Goal: Information Seeking & Learning: Check status

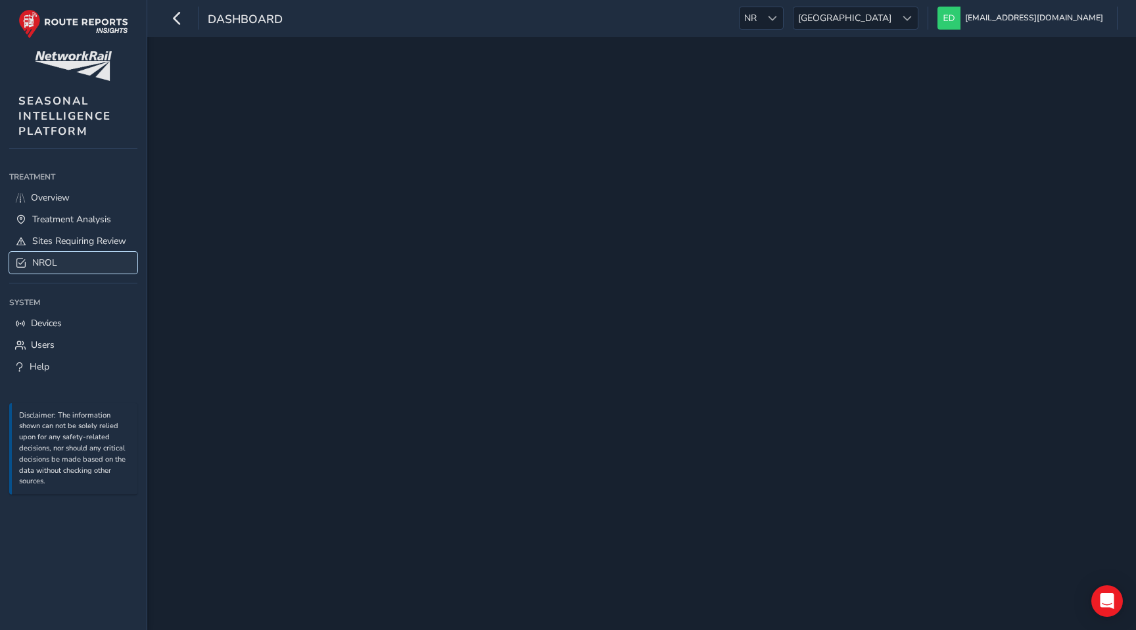
click at [57, 266] on link "NROL" at bounding box center [73, 263] width 128 height 22
click at [80, 235] on span "Sites Requiring Review" at bounding box center [79, 241] width 94 height 12
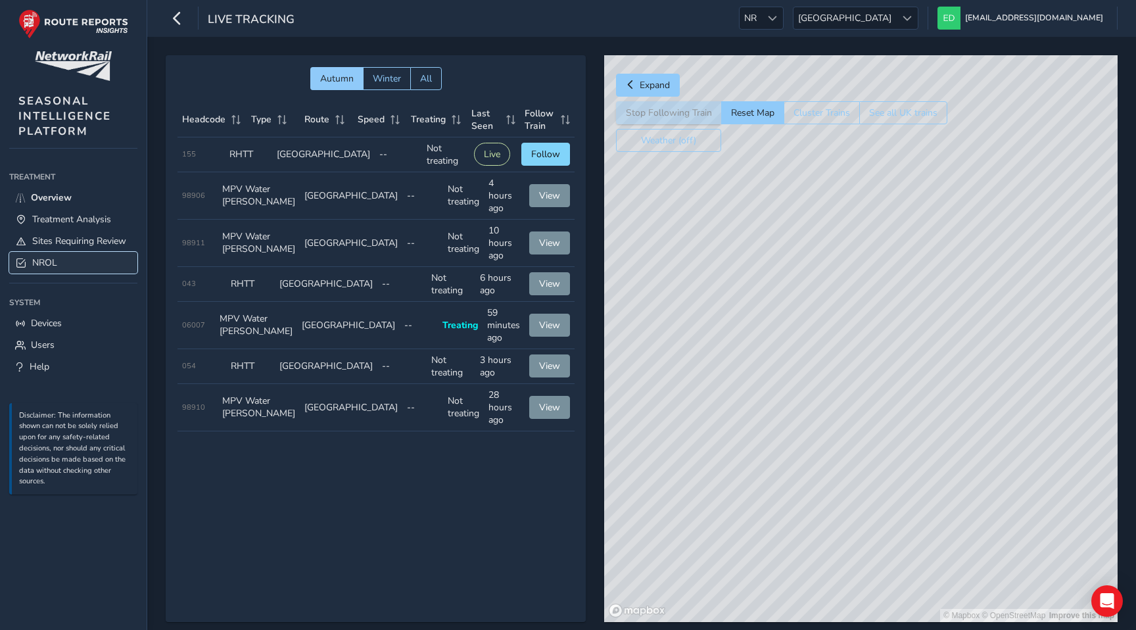
click at [56, 265] on span "NROL" at bounding box center [44, 262] width 25 height 12
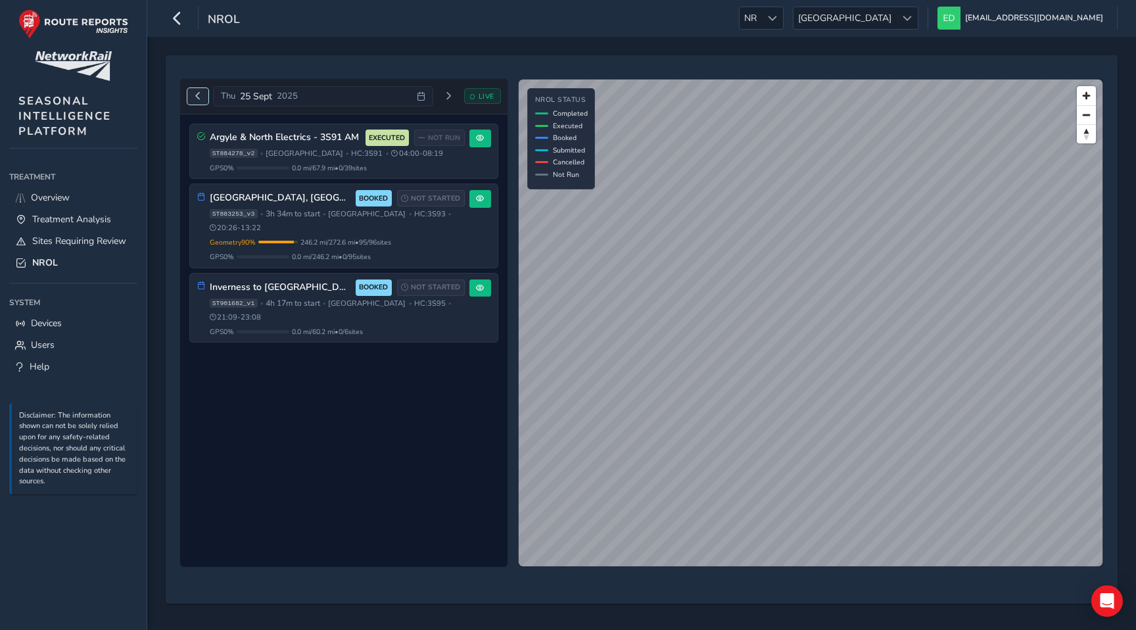
click at [196, 93] on span "Previous day" at bounding box center [198, 96] width 8 height 8
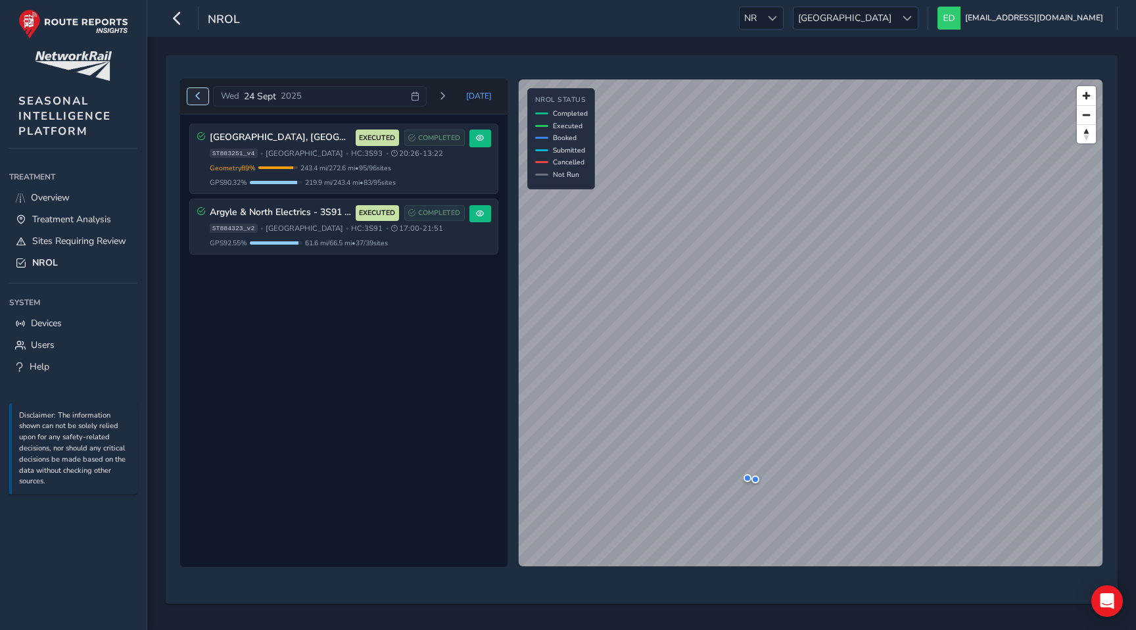
click at [196, 93] on span "Previous day" at bounding box center [198, 96] width 8 height 8
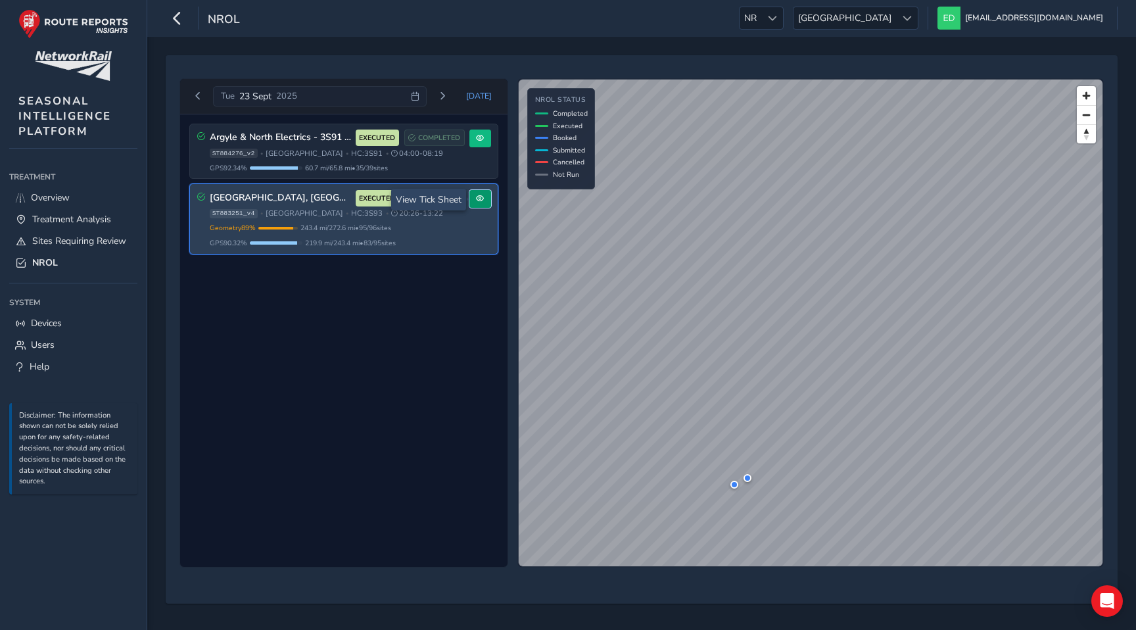
click at [481, 200] on span at bounding box center [480, 199] width 8 height 8
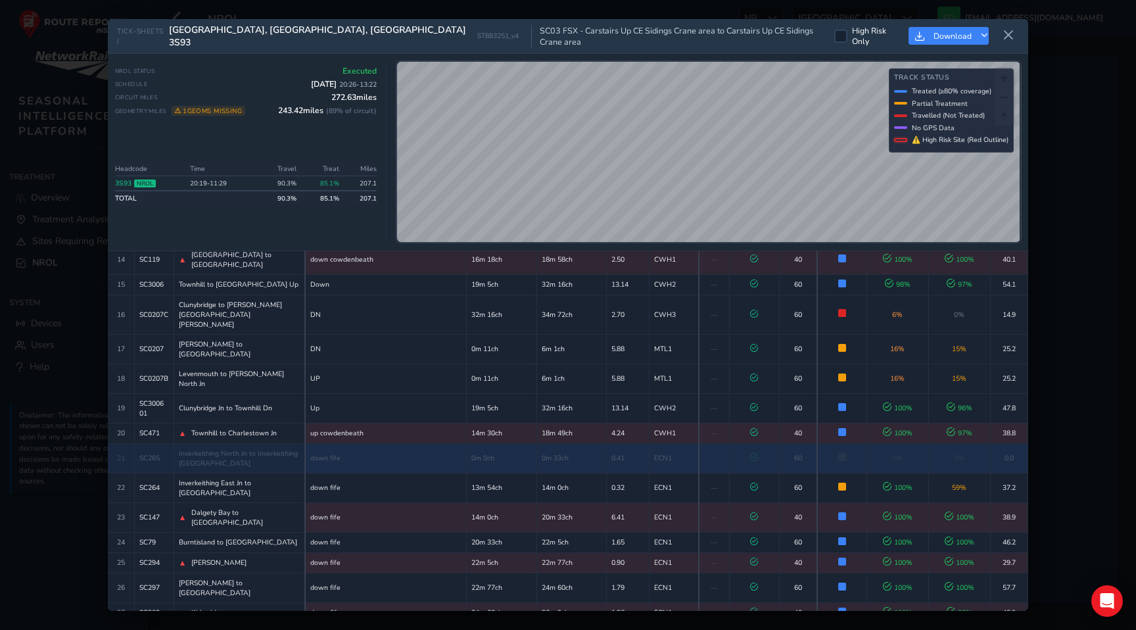
scroll to position [438, 0]
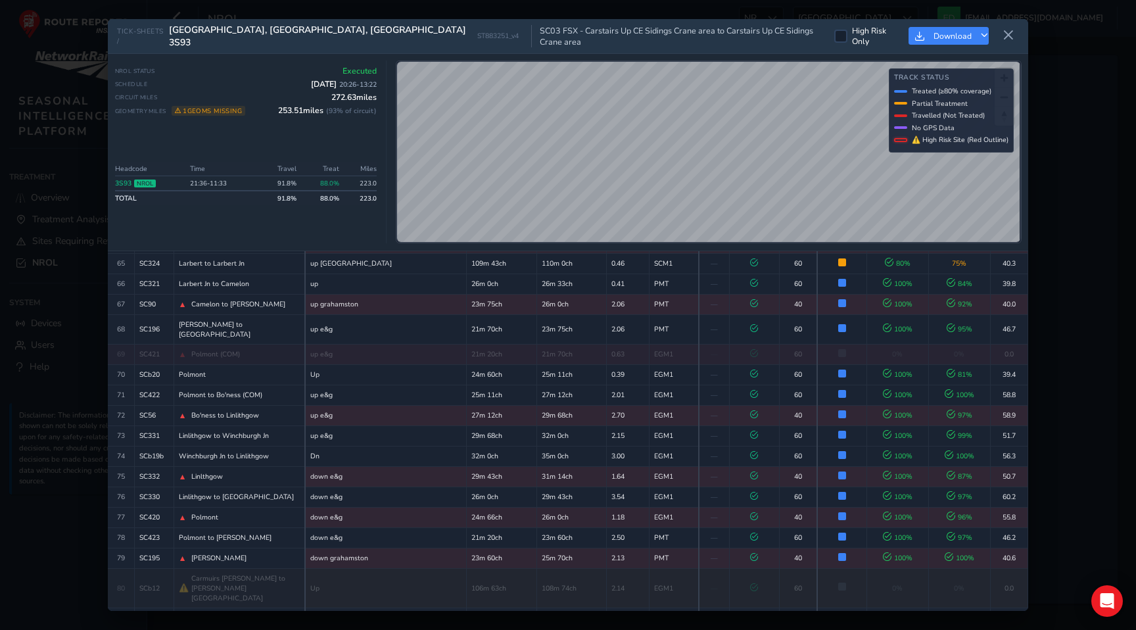
scroll to position [1689, 0]
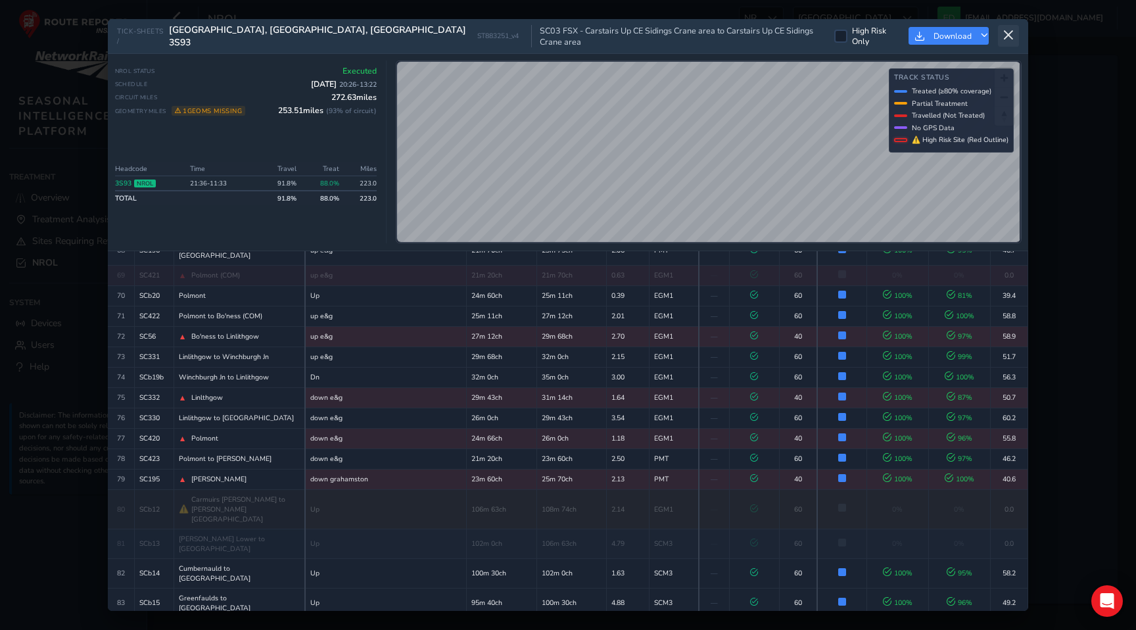
click at [1008, 27] on button at bounding box center [1008, 36] width 21 height 22
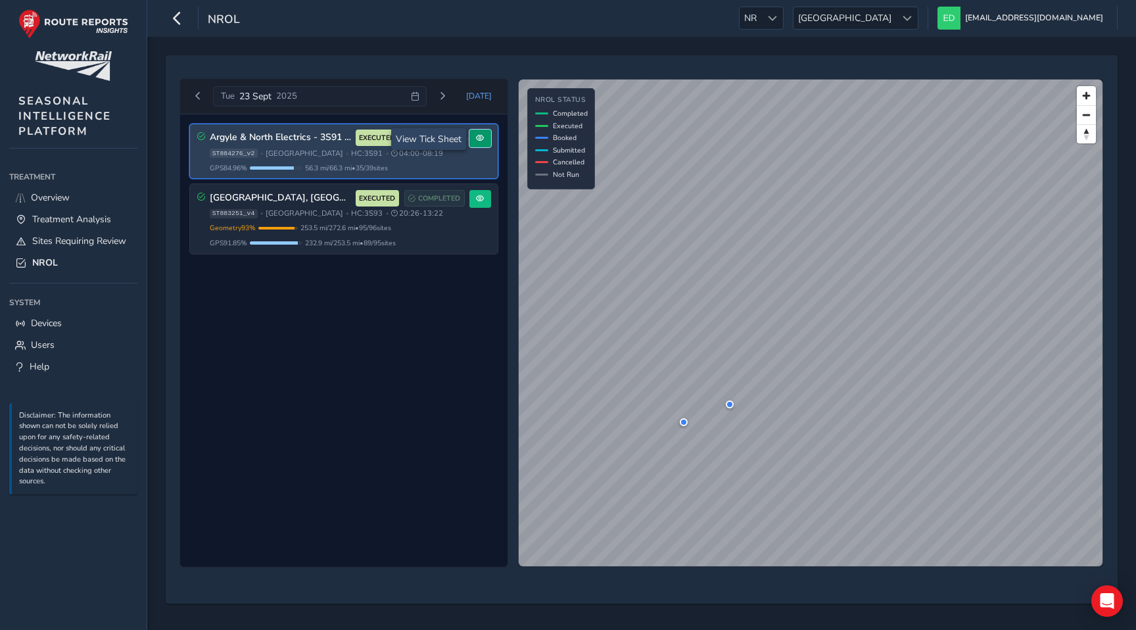
click at [473, 143] on button at bounding box center [480, 138] width 22 height 18
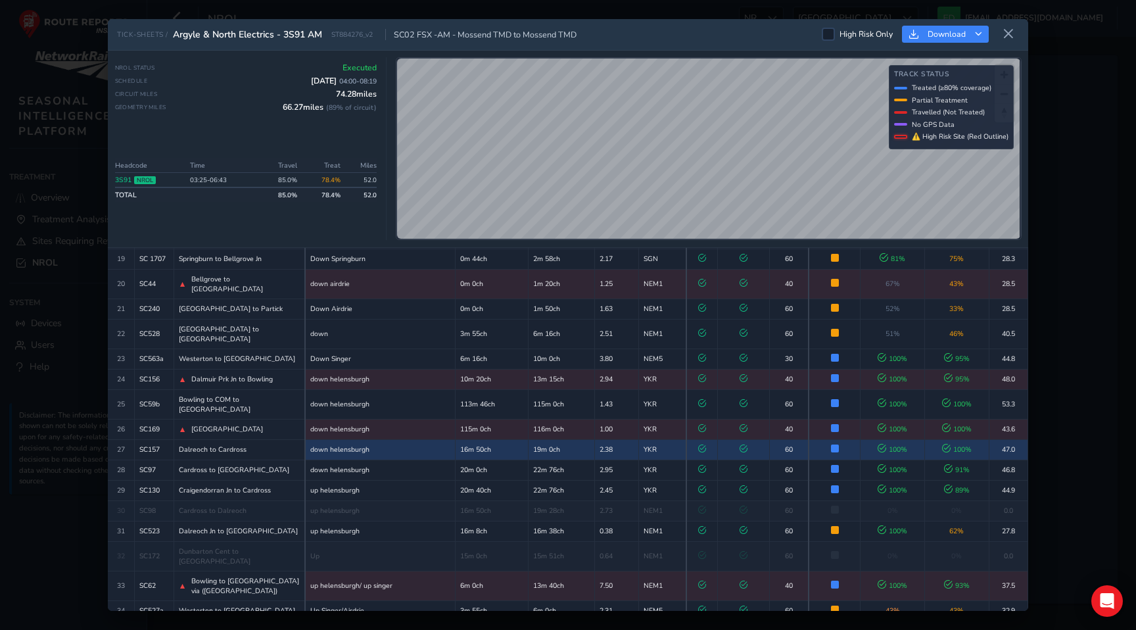
scroll to position [507, 0]
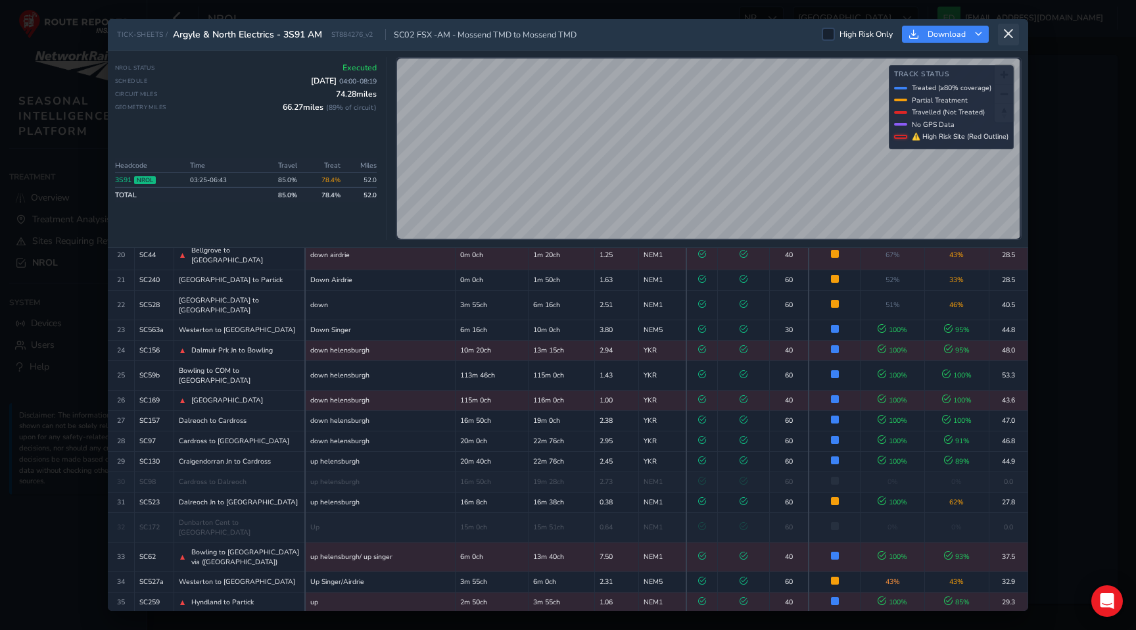
click at [1001, 32] on button at bounding box center [1008, 35] width 21 height 22
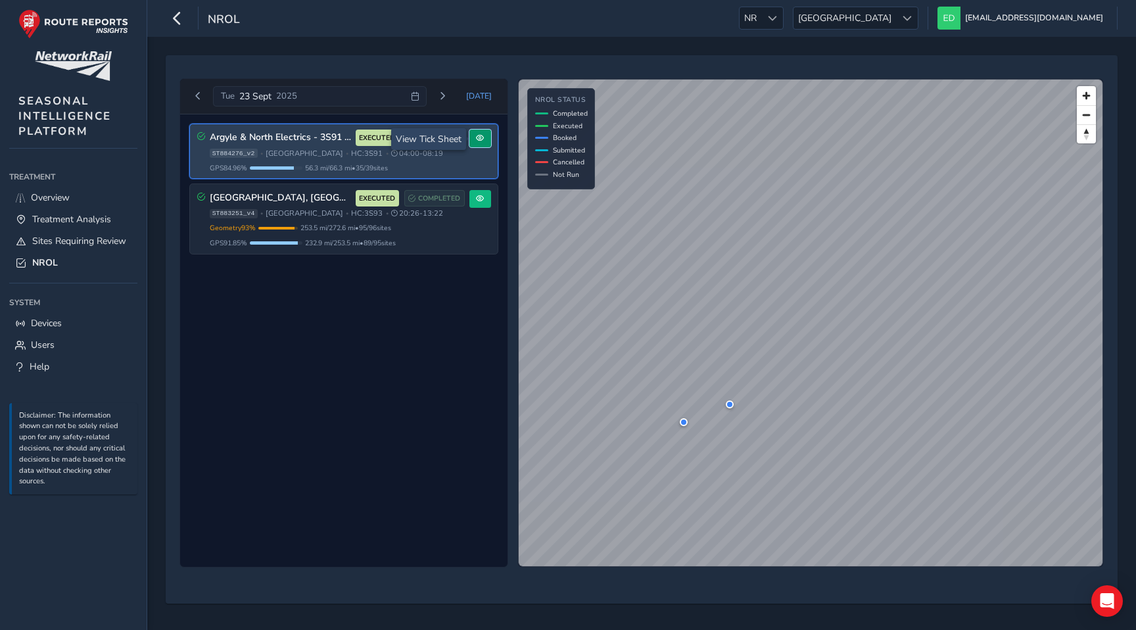
click at [485, 141] on button at bounding box center [480, 138] width 22 height 18
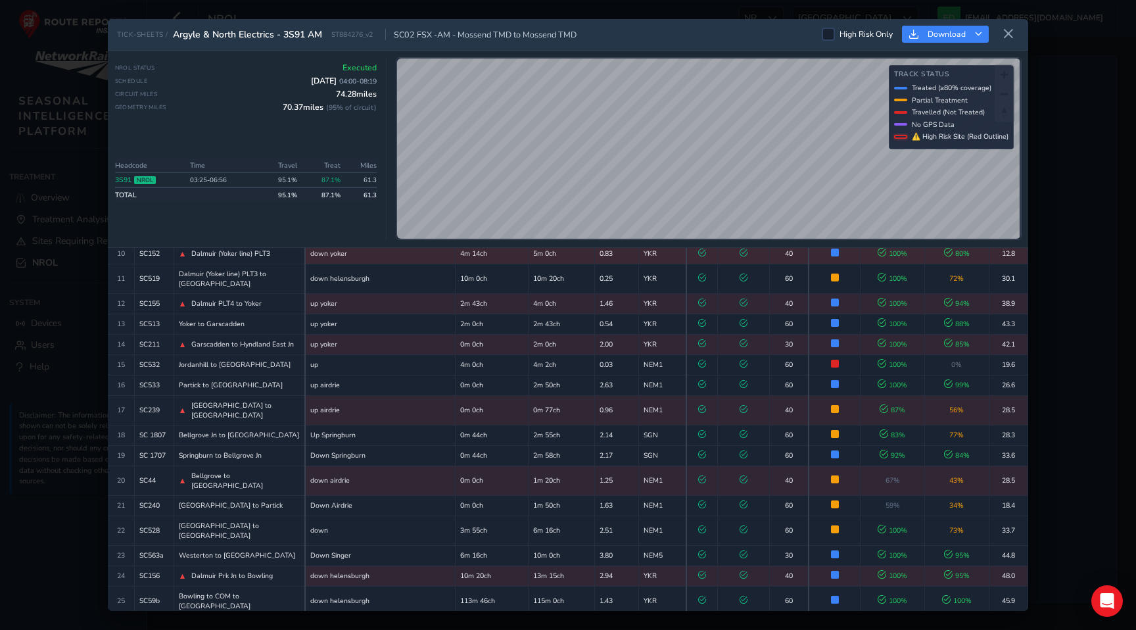
scroll to position [507, 0]
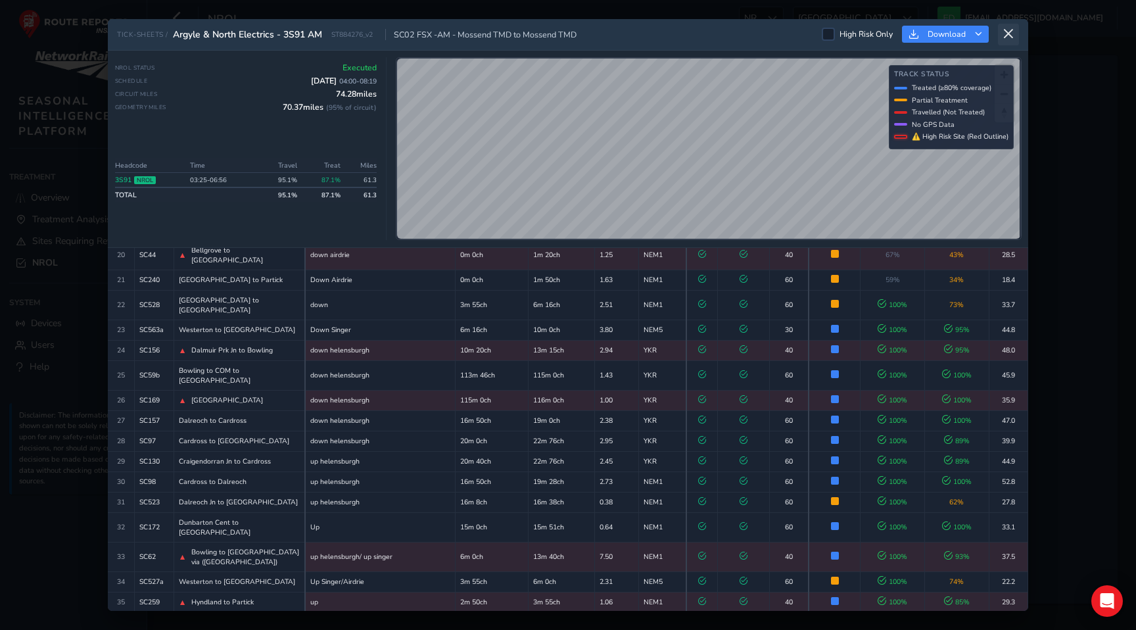
click at [1011, 34] on icon at bounding box center [1008, 34] width 12 height 12
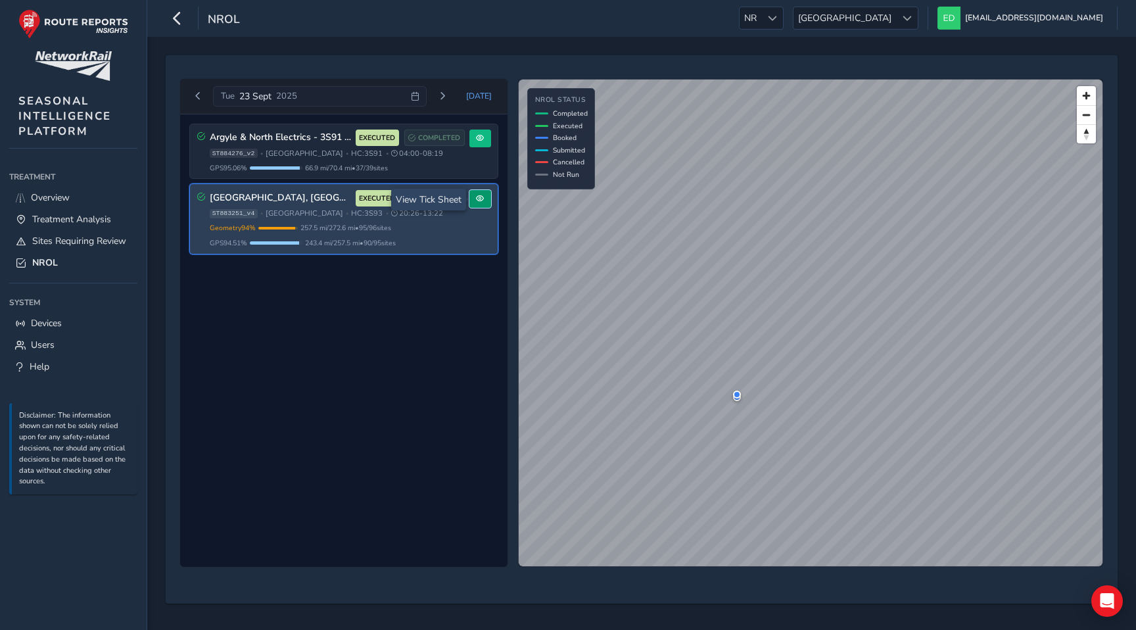
click at [482, 198] on span at bounding box center [480, 199] width 8 height 8
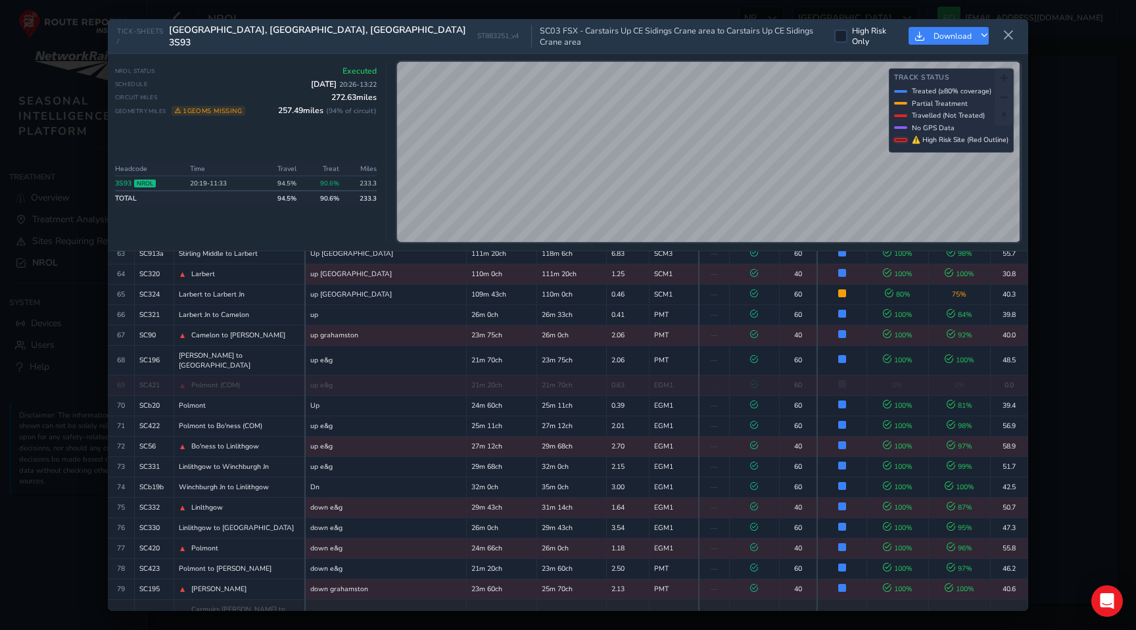
scroll to position [1689, 0]
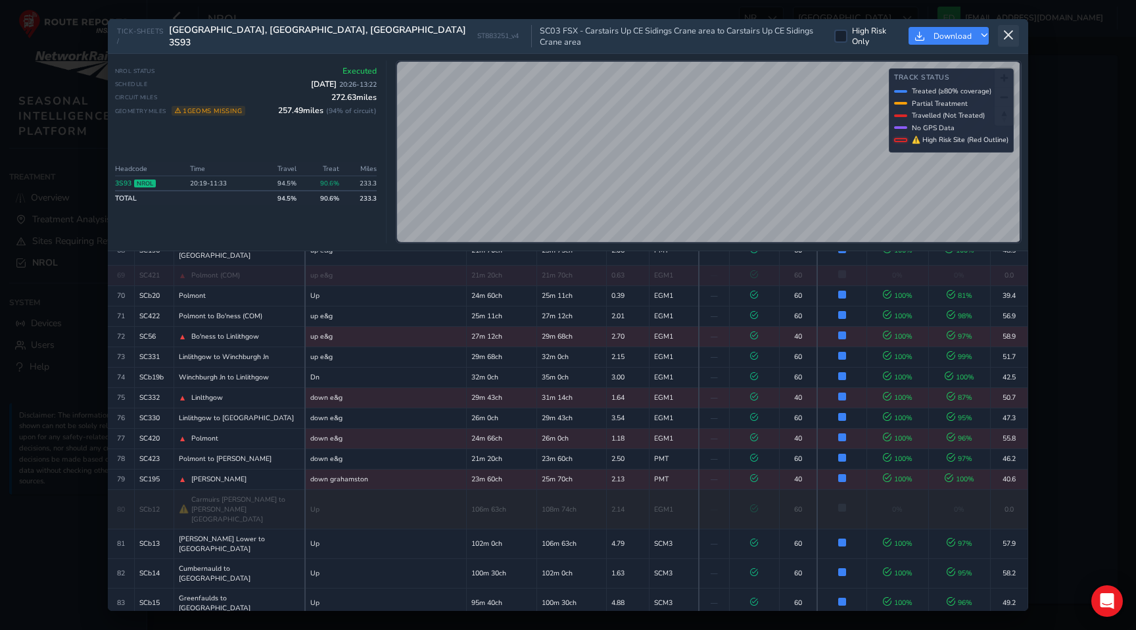
click at [1015, 36] on button at bounding box center [1008, 36] width 21 height 22
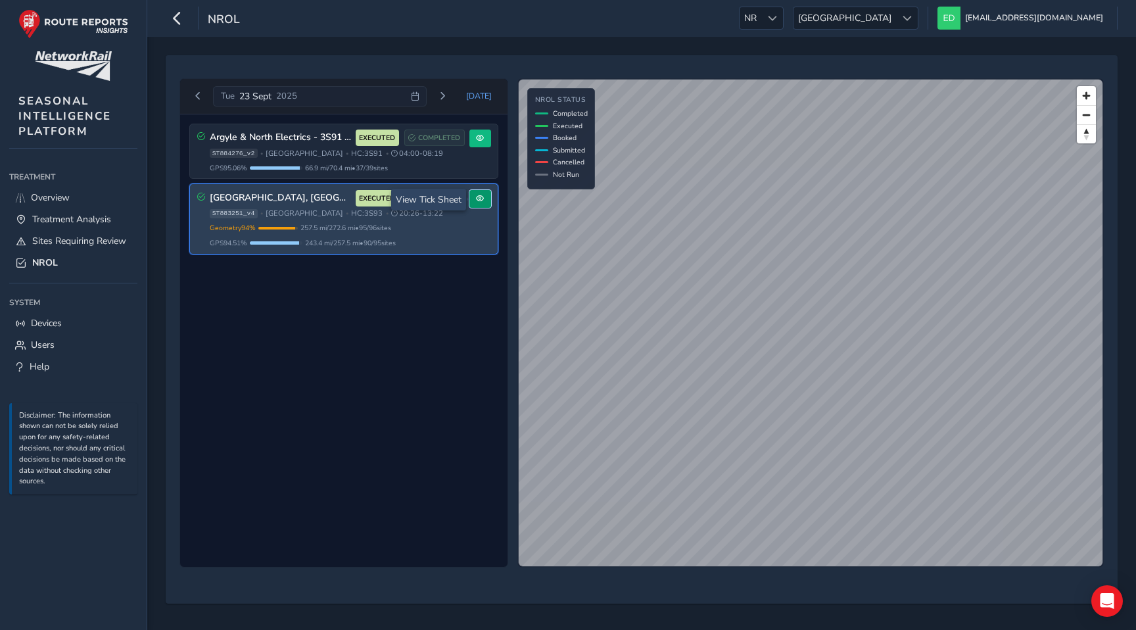
click at [486, 200] on button at bounding box center [480, 199] width 22 height 18
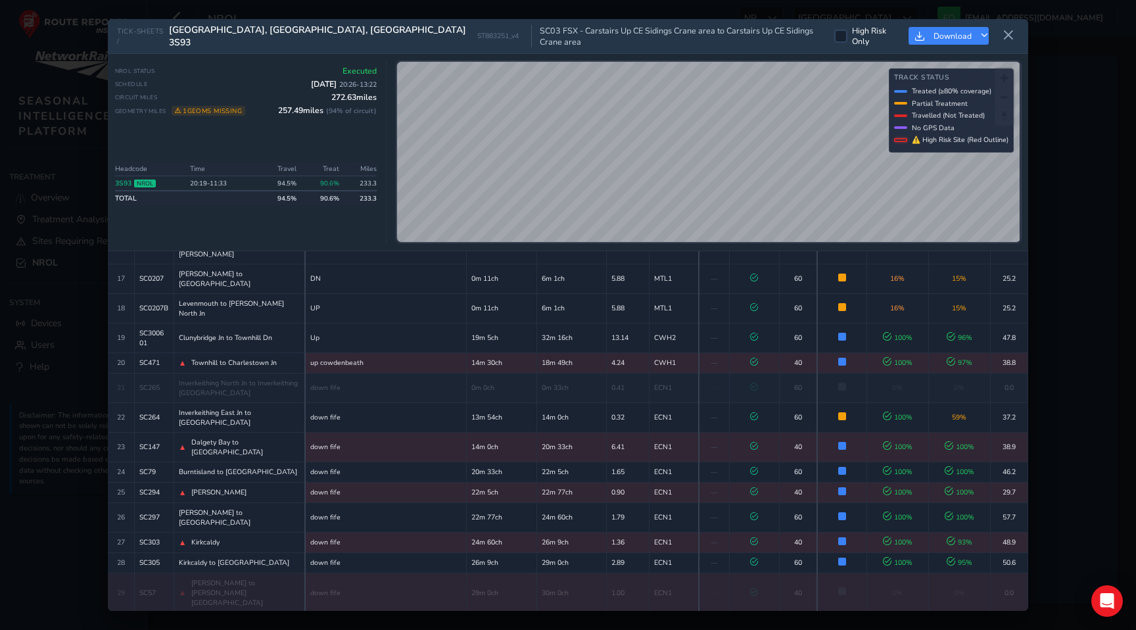
scroll to position [484, 0]
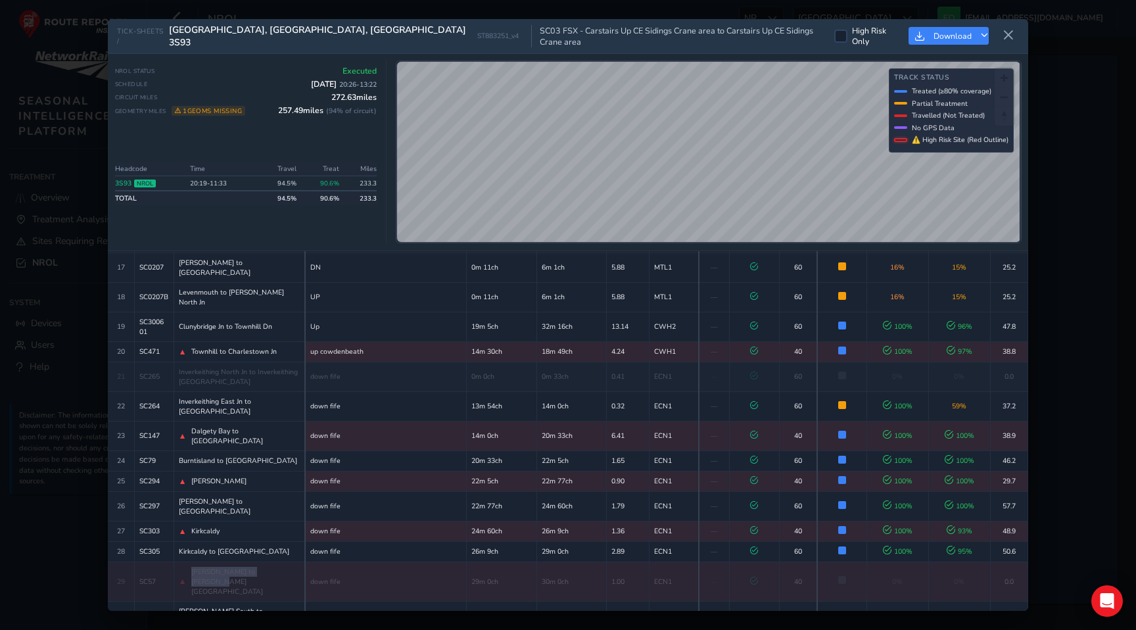
drag, startPoint x: 279, startPoint y: 441, endPoint x: 191, endPoint y: 441, distance: 87.4
click at [191, 567] on div "▲ Boreland to Thornton South" at bounding box center [240, 582] width 122 height 30
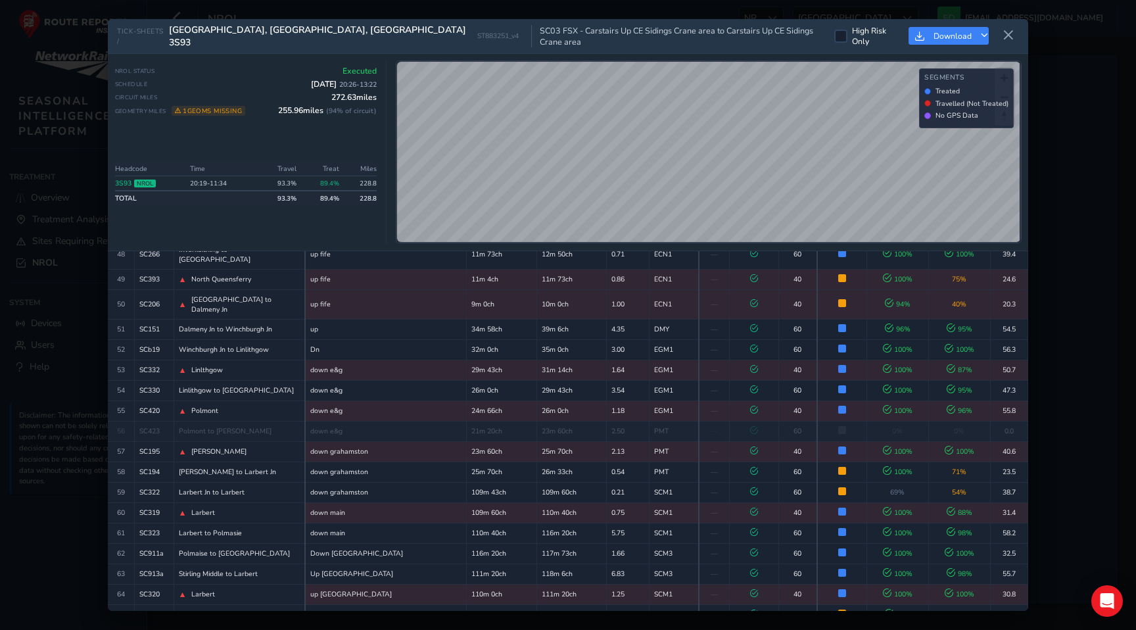
scroll to position [1286, 0]
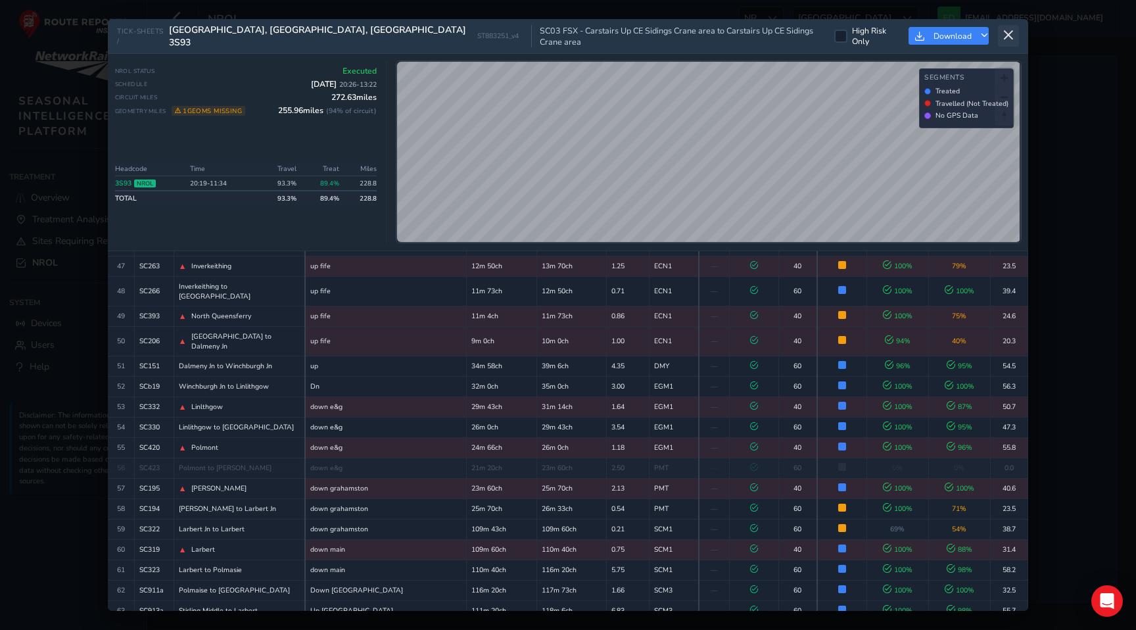
click at [1005, 30] on icon at bounding box center [1008, 36] width 12 height 12
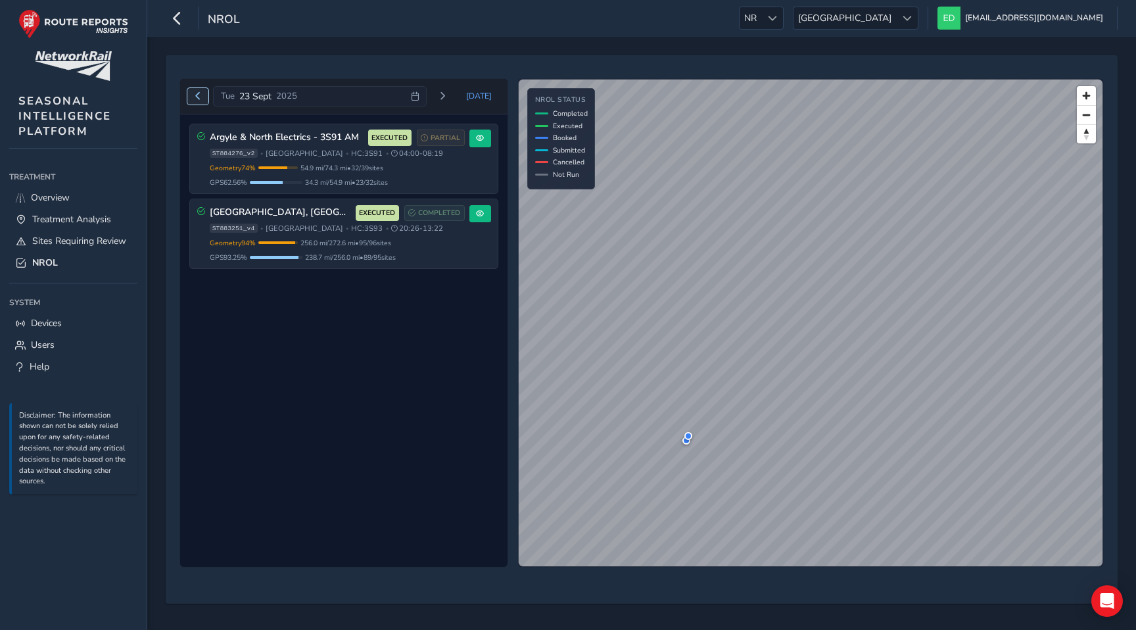
click at [193, 94] on button "Previous day" at bounding box center [198, 96] width 22 height 16
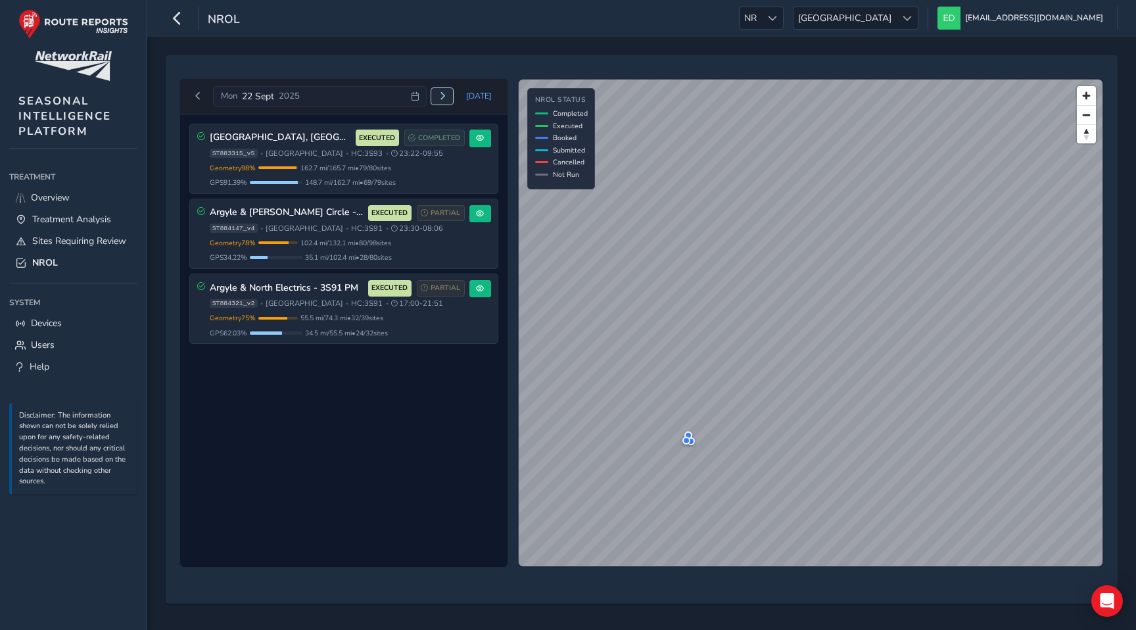
click at [446, 99] on span "Next day" at bounding box center [442, 96] width 8 height 8
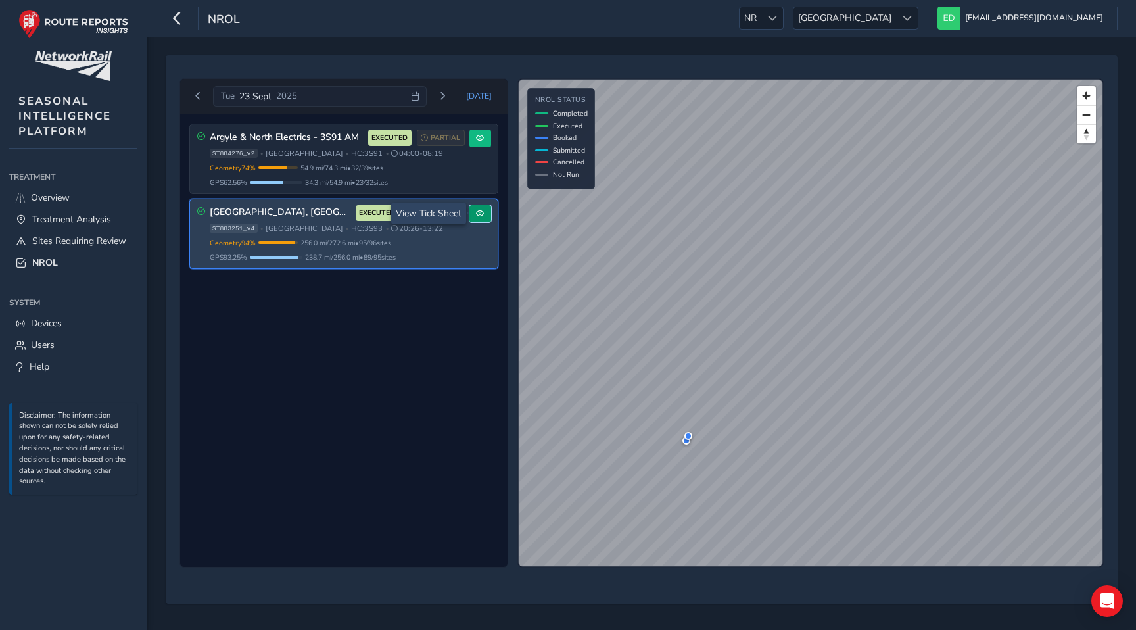
click at [477, 216] on span at bounding box center [480, 214] width 8 height 8
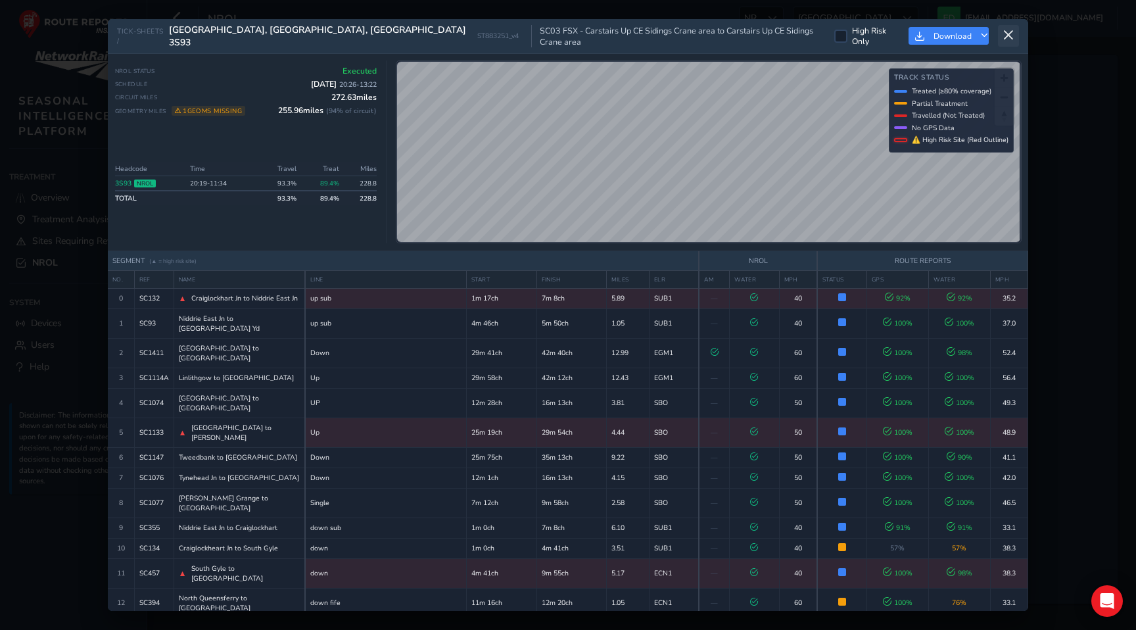
click at [1009, 31] on icon at bounding box center [1008, 36] width 12 height 12
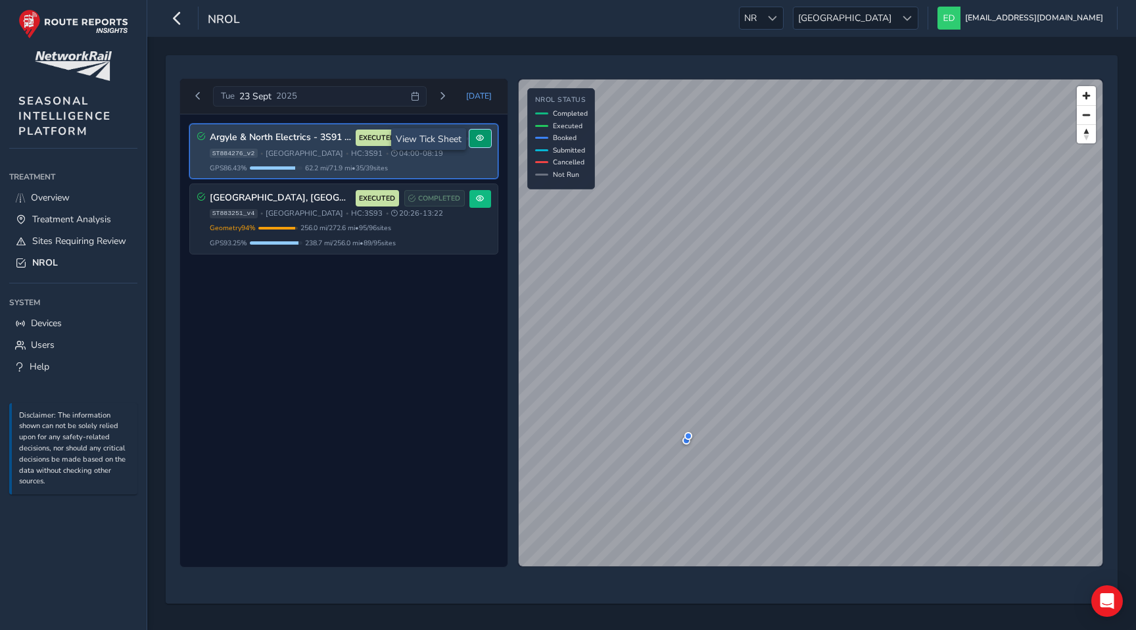
click at [478, 143] on button at bounding box center [480, 138] width 22 height 18
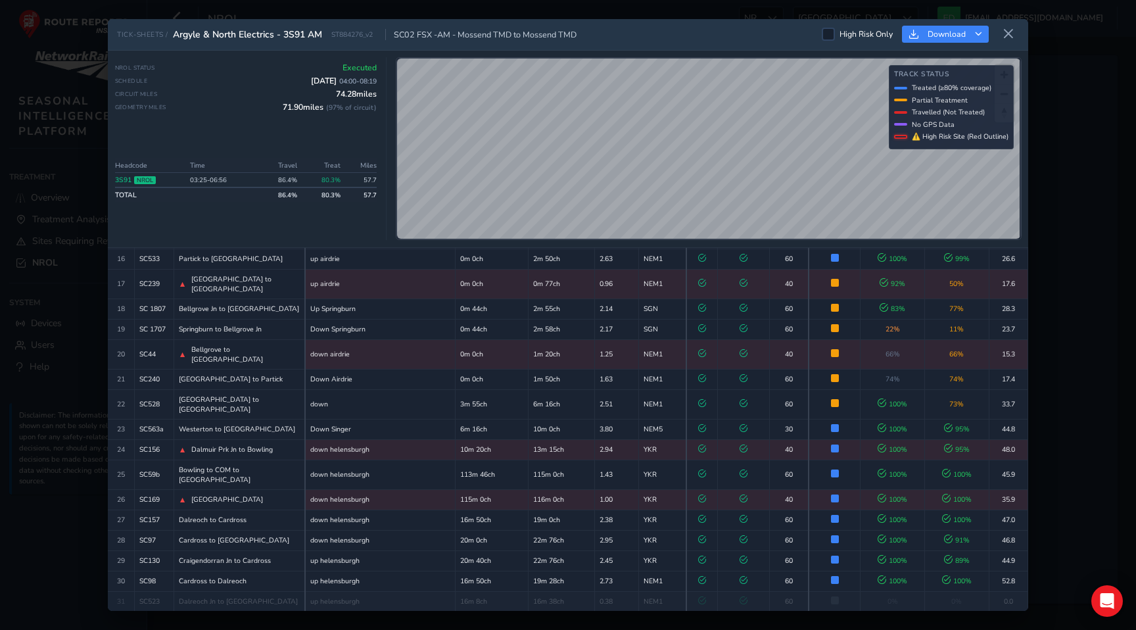
scroll to position [428, 0]
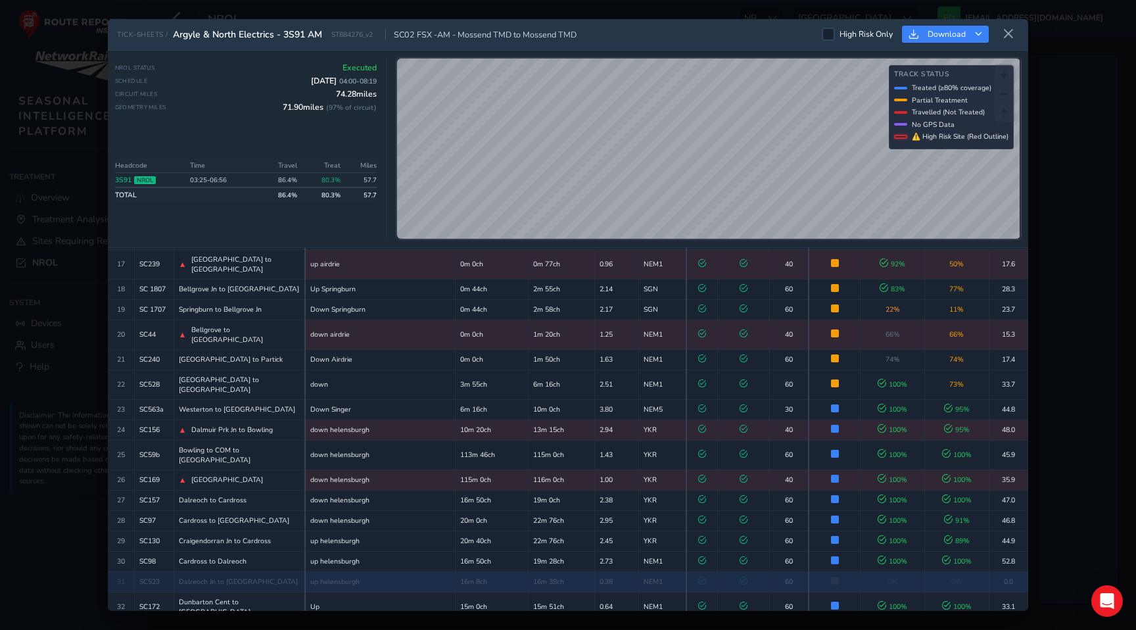
click at [389, 571] on td "up helensburgh" at bounding box center [380, 581] width 151 height 20
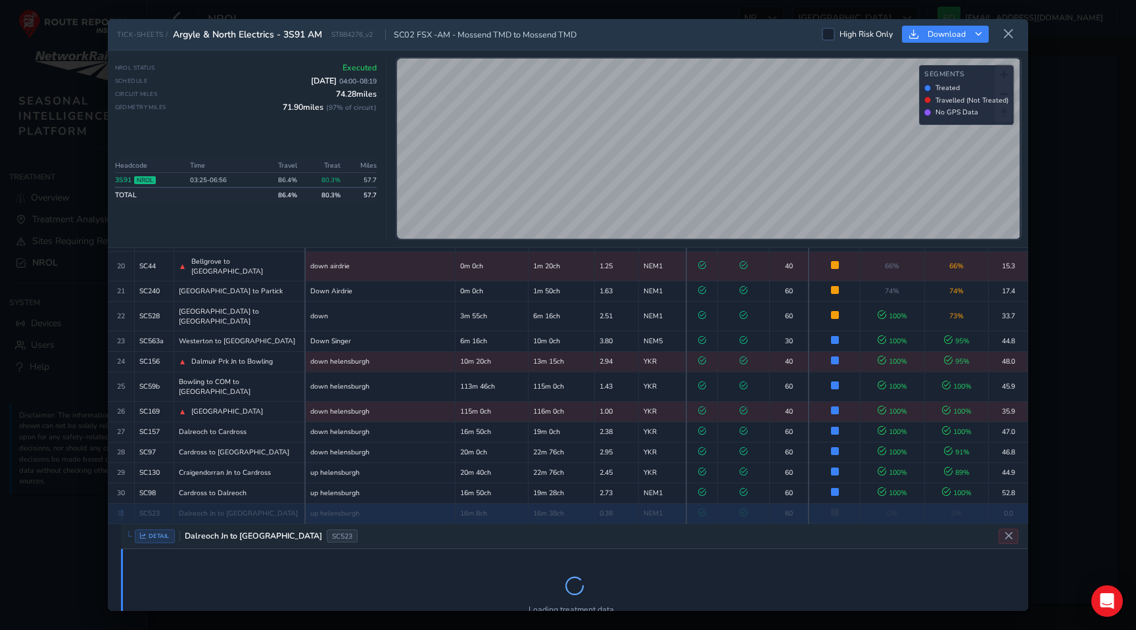
scroll to position [571, 0]
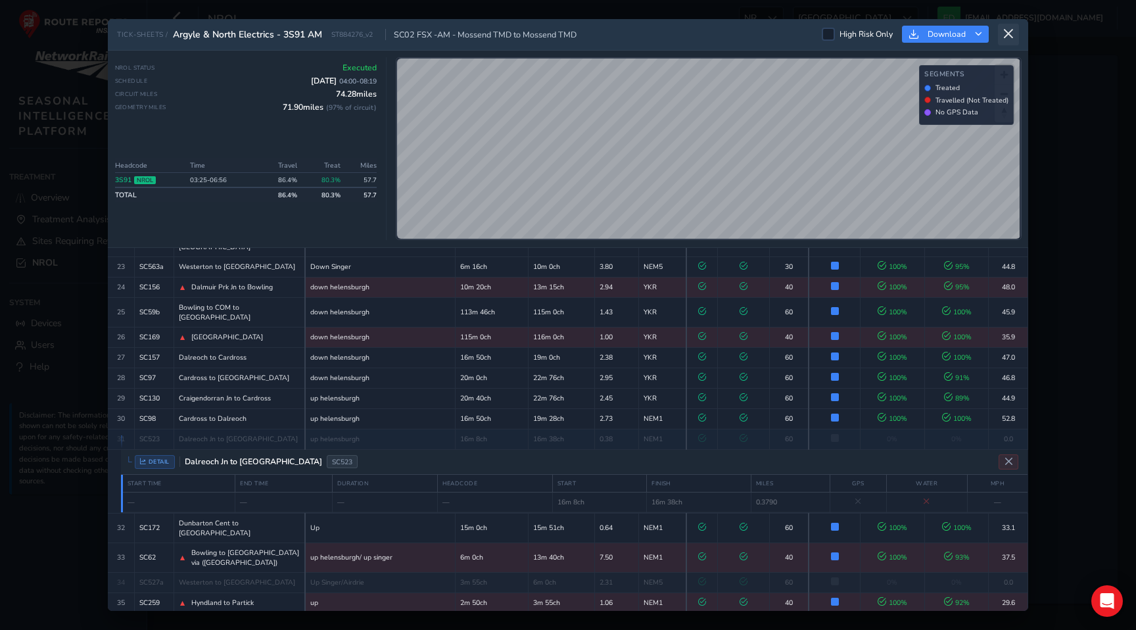
click at [1009, 34] on icon at bounding box center [1008, 34] width 12 height 12
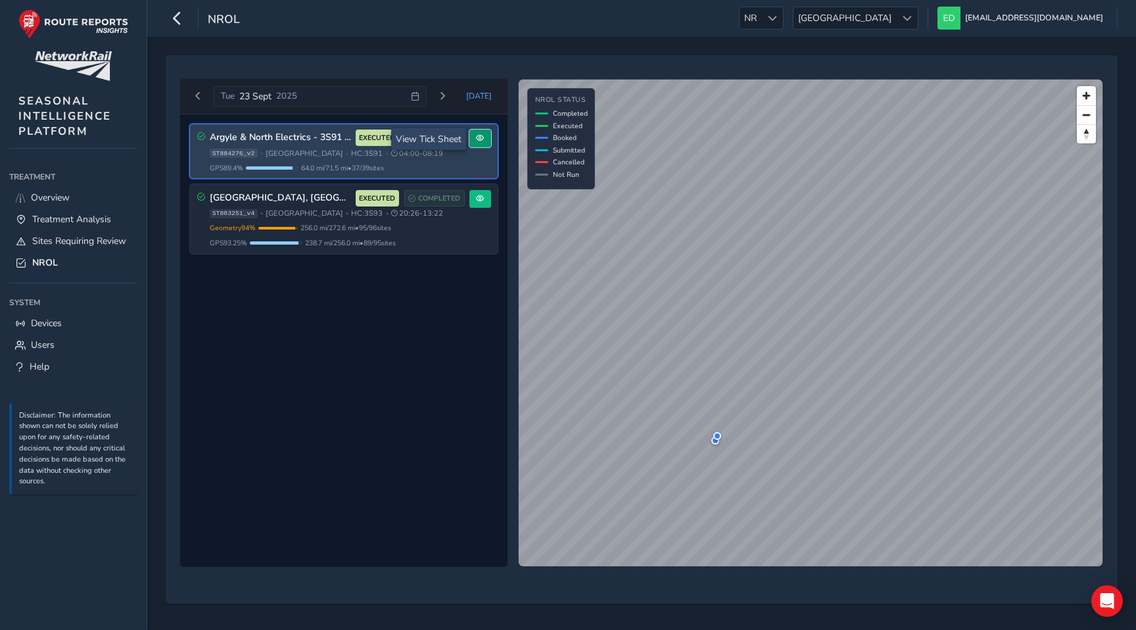
click at [479, 144] on button at bounding box center [480, 138] width 22 height 18
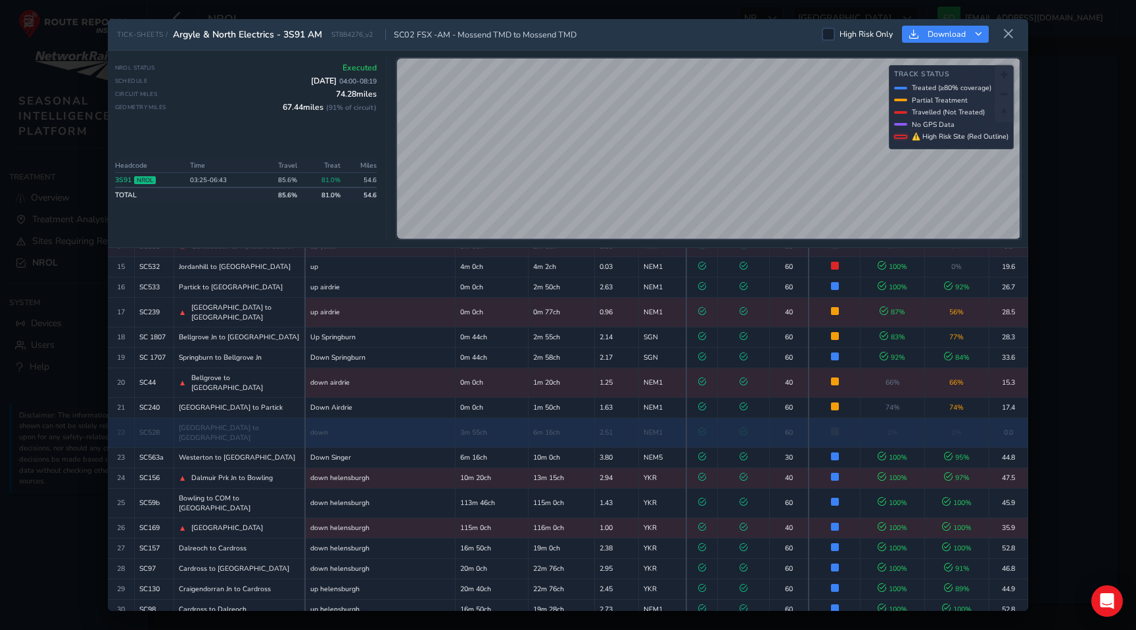
scroll to position [507, 0]
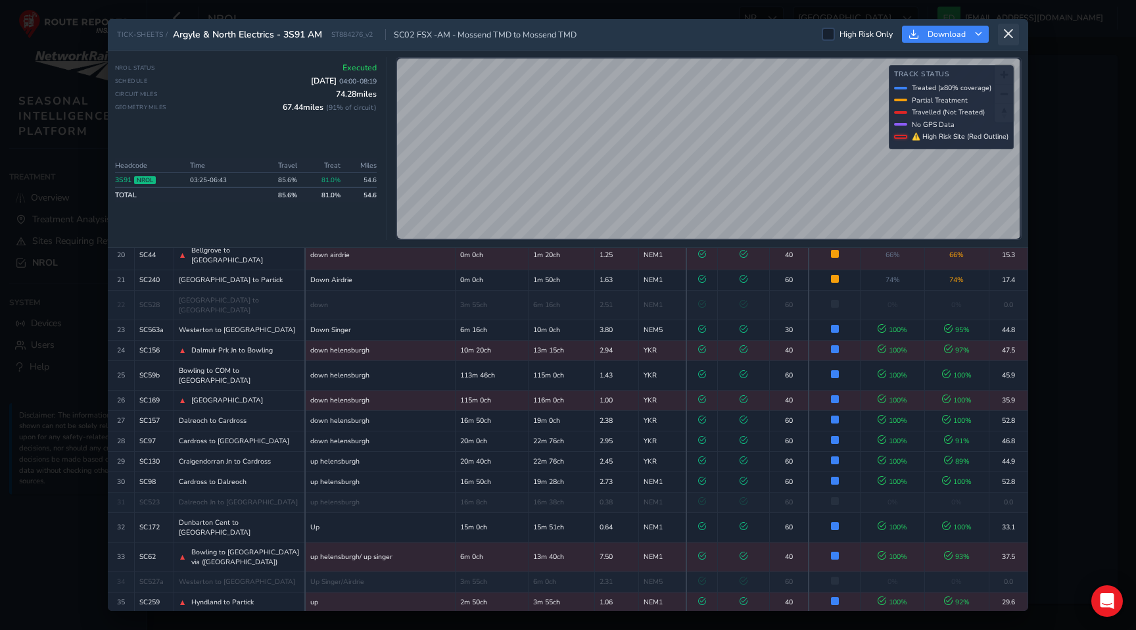
click at [1009, 29] on icon at bounding box center [1008, 34] width 12 height 12
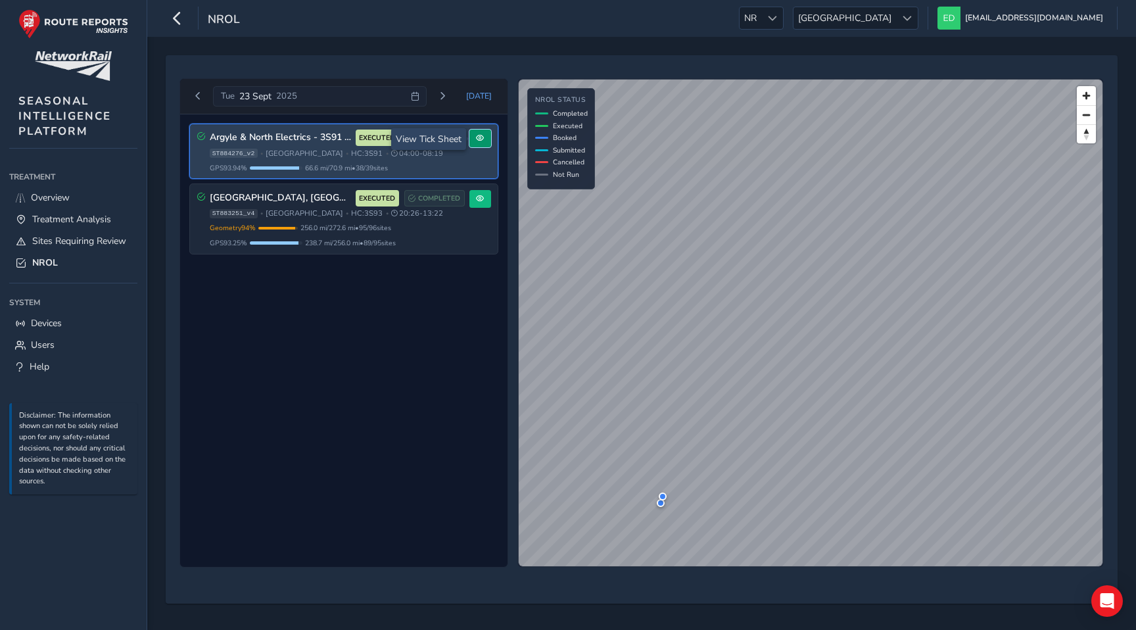
click at [486, 139] on button at bounding box center [480, 138] width 22 height 18
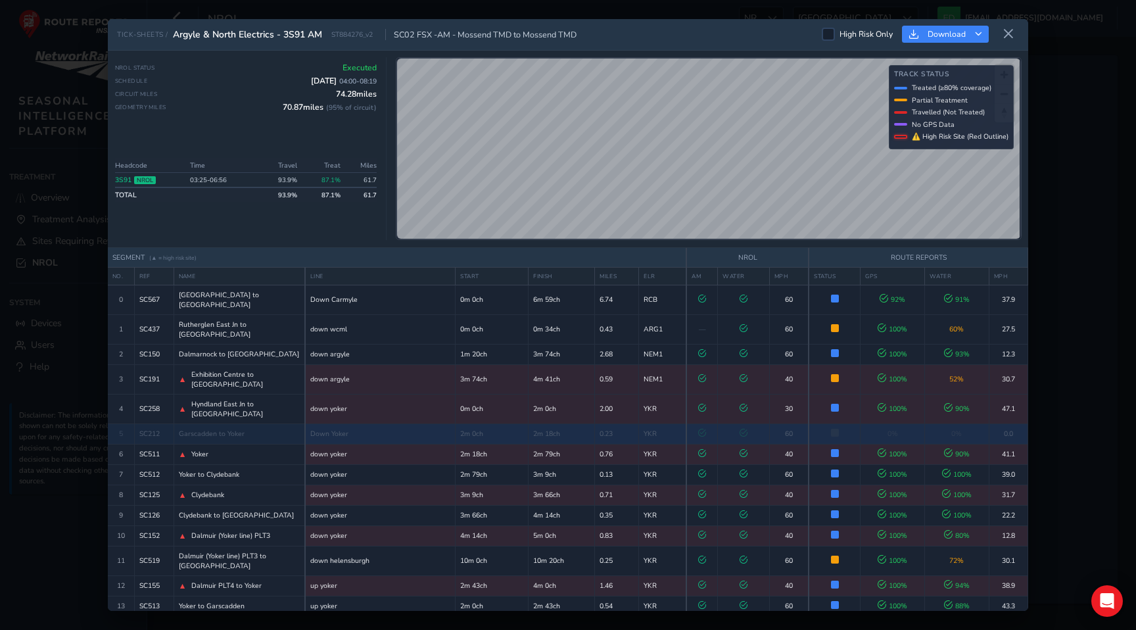
click at [569, 423] on td "2m 18ch" at bounding box center [562, 433] width 66 height 20
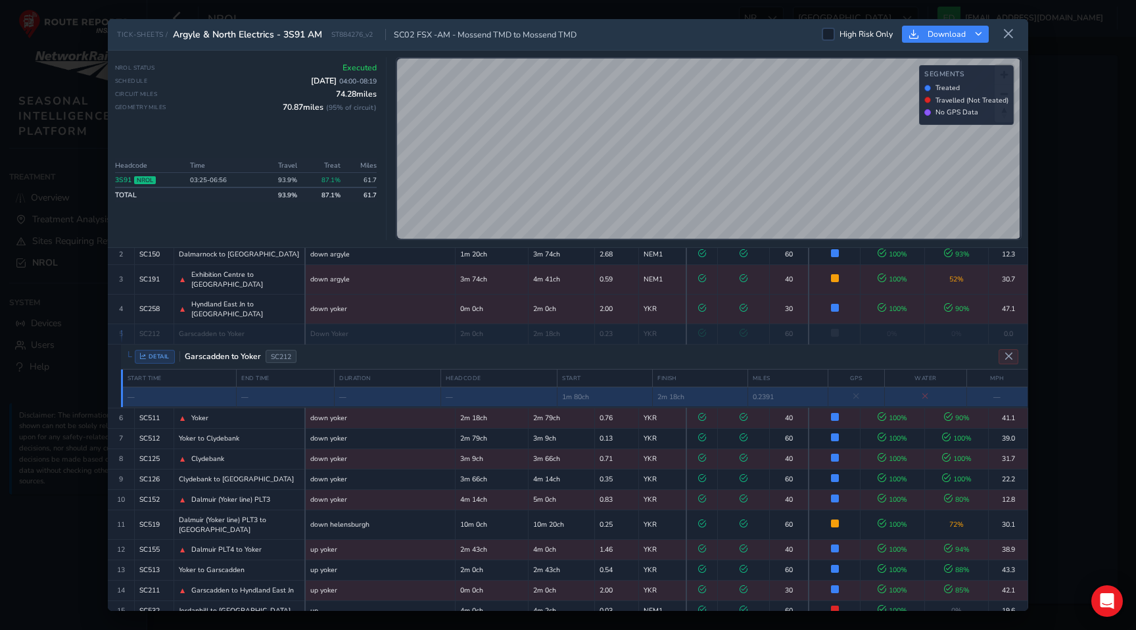
scroll to position [76, 0]
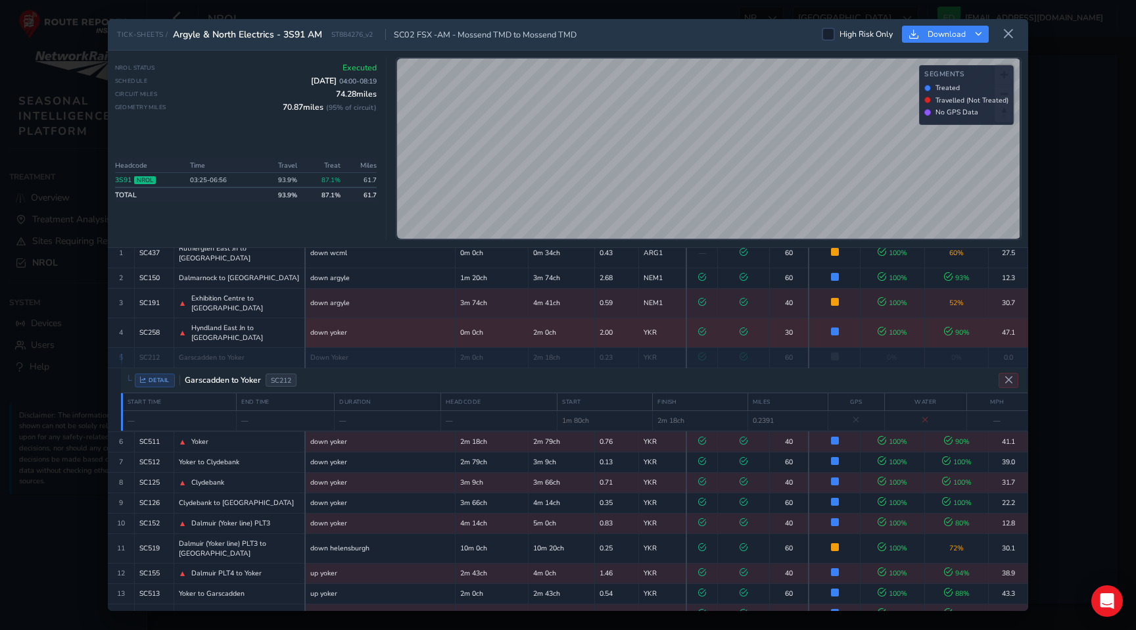
click at [678, 318] on td "YKR" at bounding box center [662, 333] width 47 height 30
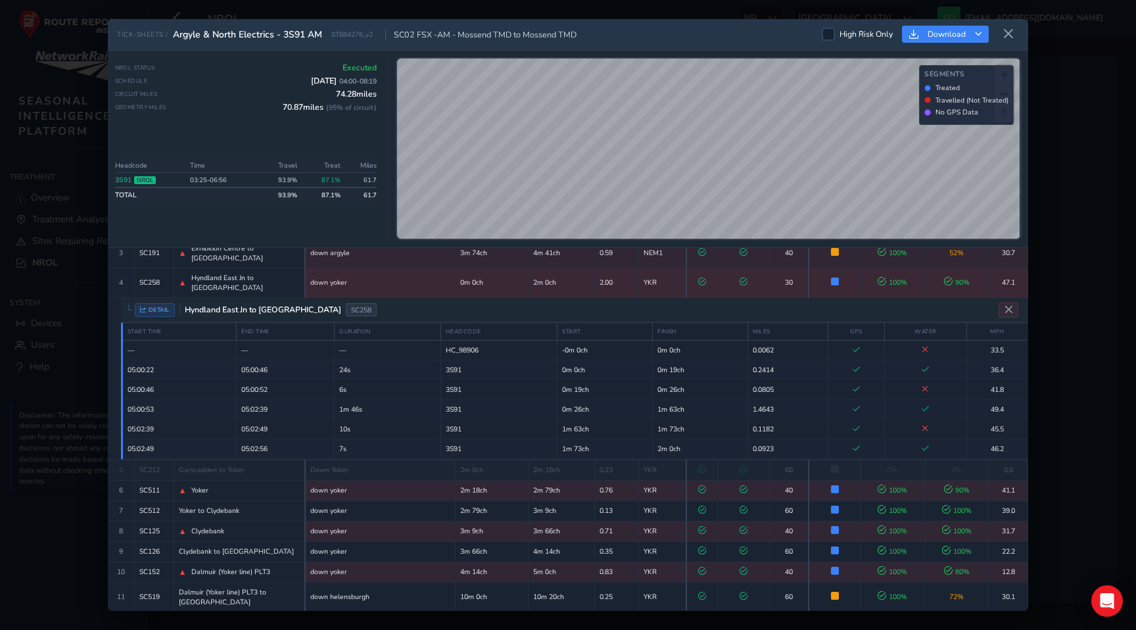
scroll to position [133, 0]
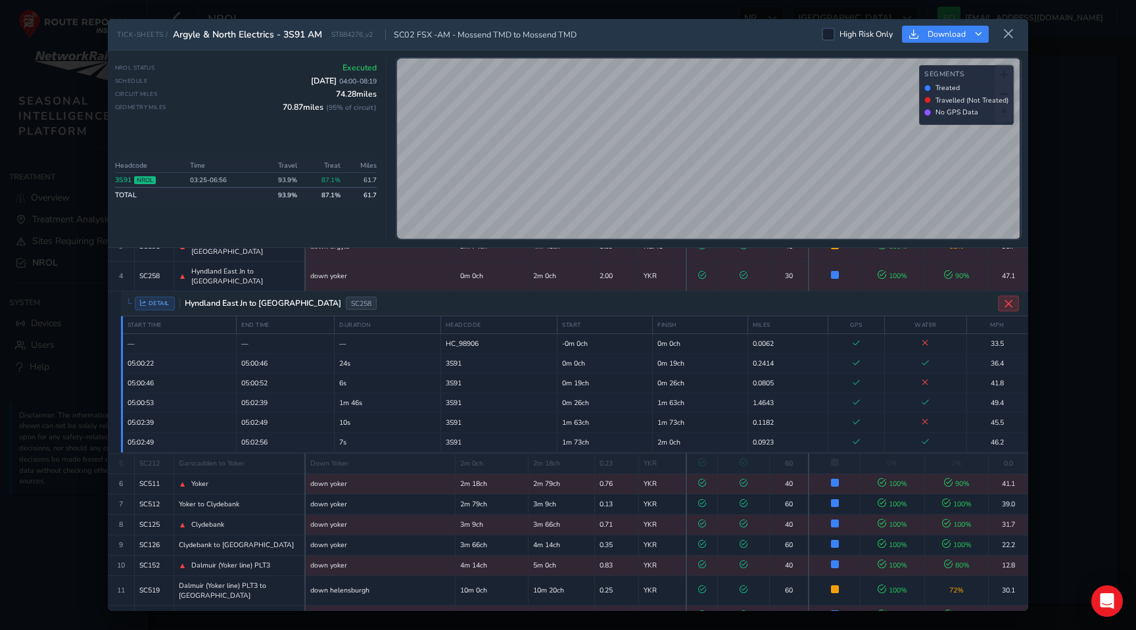
click at [1014, 295] on button "Close detail view" at bounding box center [1008, 303] width 21 height 16
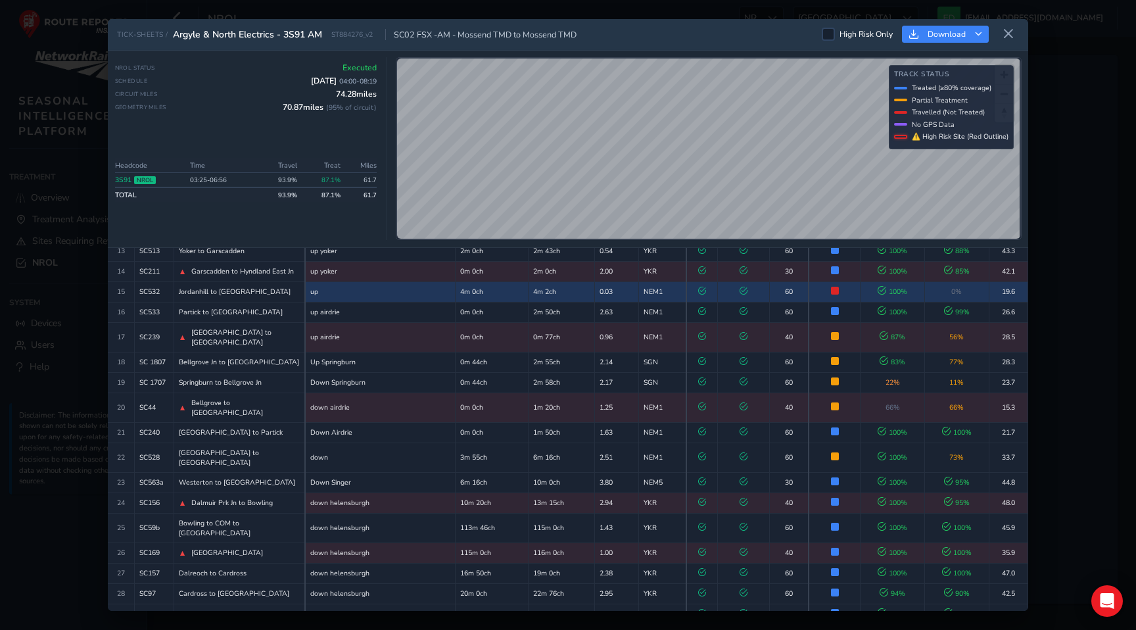
scroll to position [507, 0]
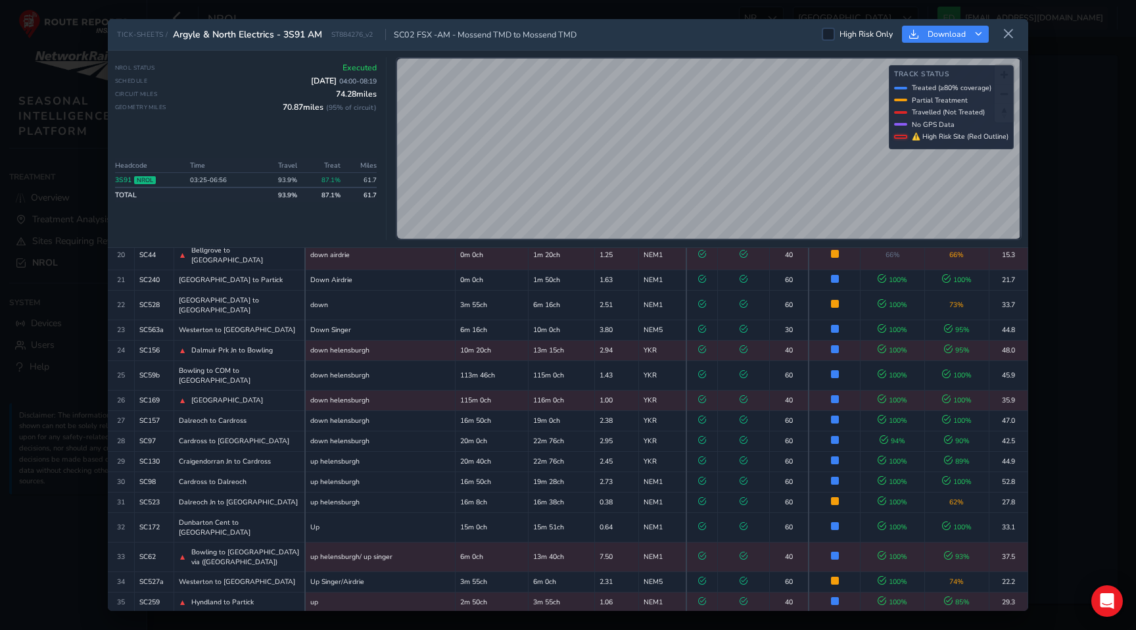
click at [1008, 28] on icon at bounding box center [1008, 34] width 12 height 12
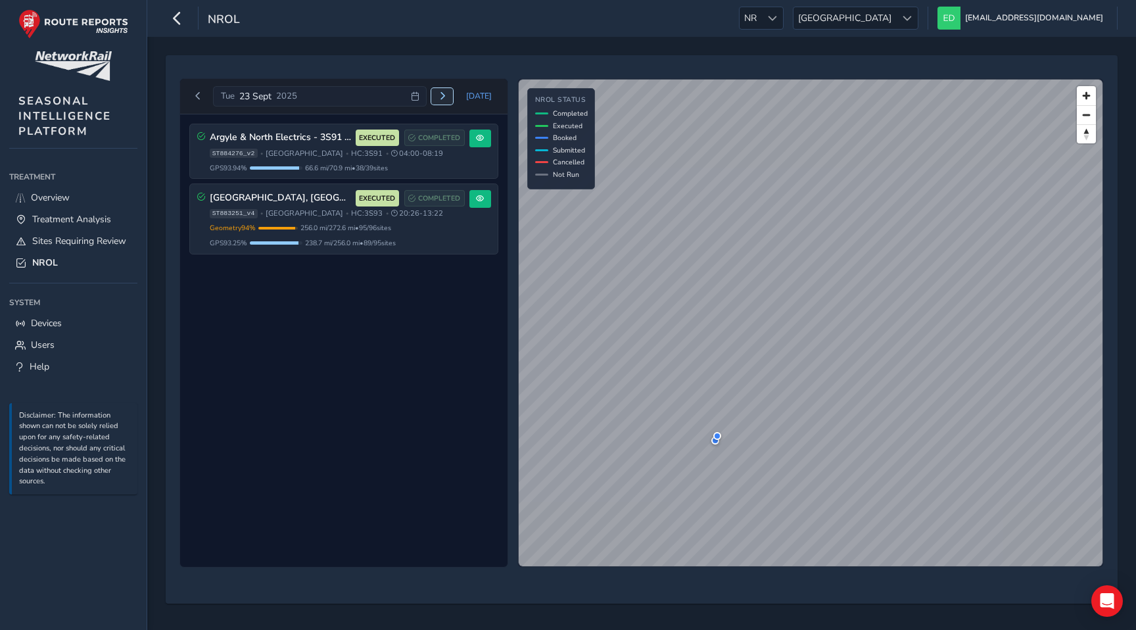
click at [446, 96] on span "Next day" at bounding box center [442, 96] width 8 height 8
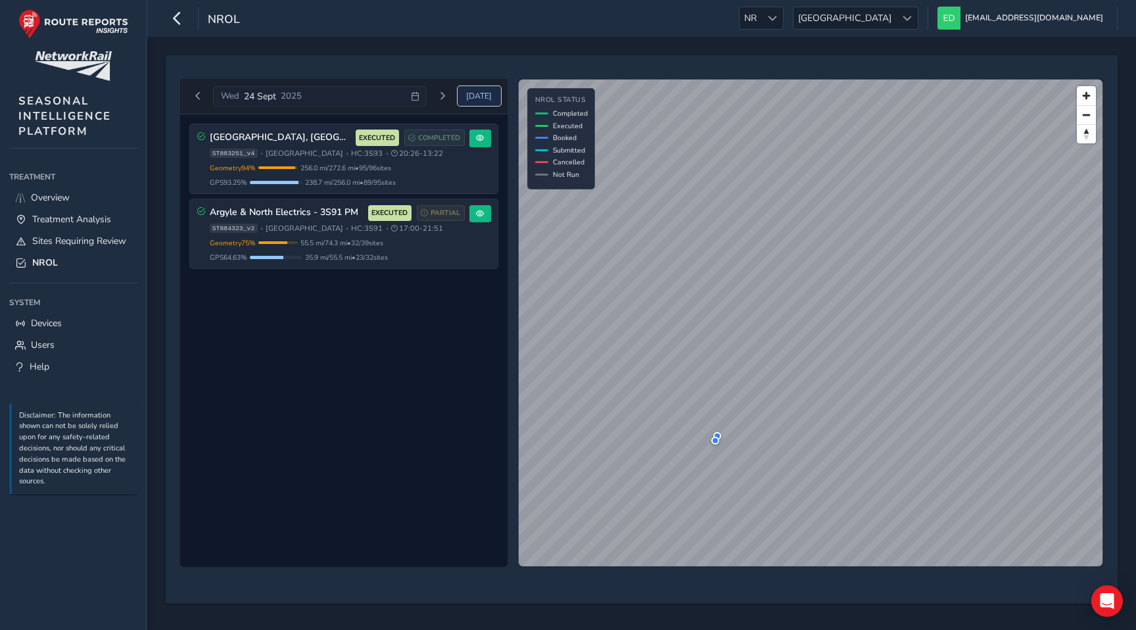
click at [473, 96] on span "Today" at bounding box center [479, 96] width 26 height 11
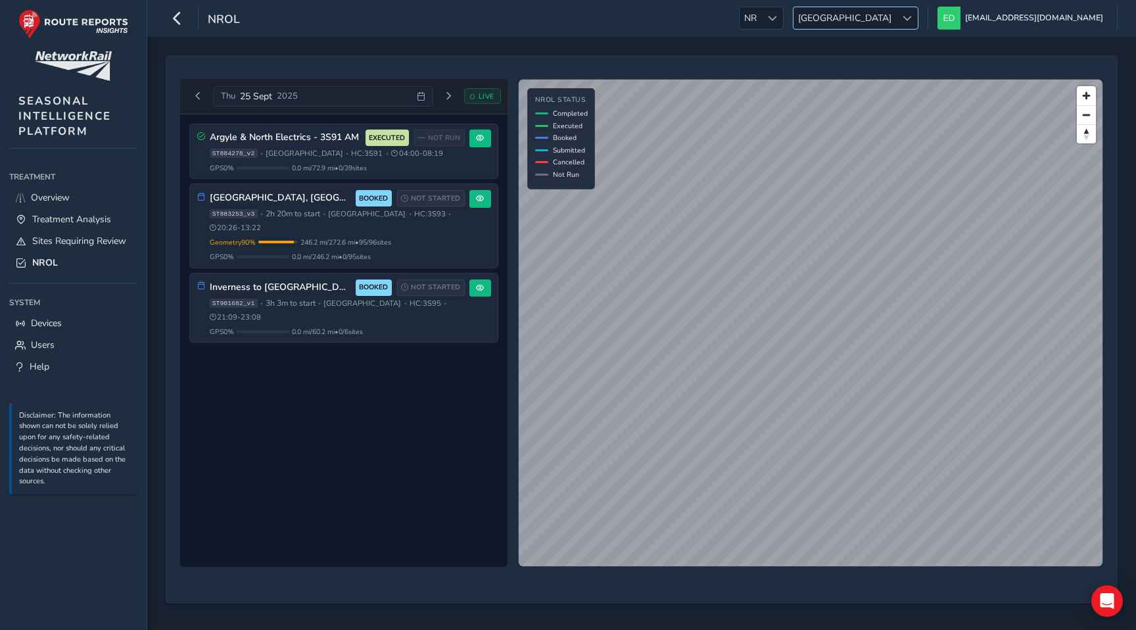
click at [918, 28] on div at bounding box center [907, 18] width 22 height 22
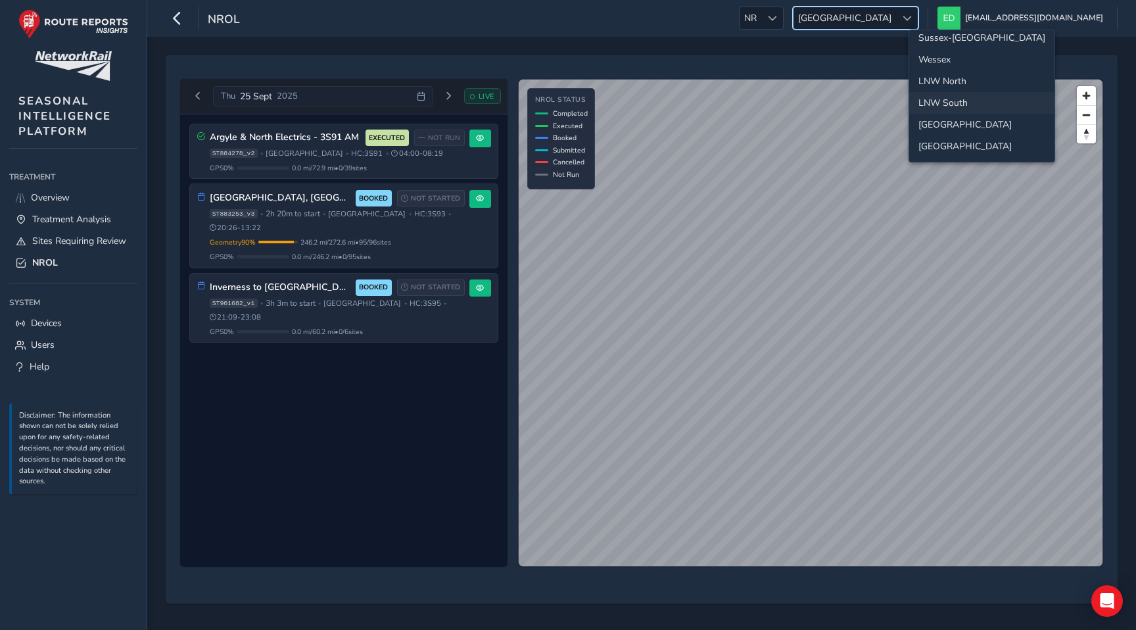
scroll to position [7, 0]
click at [944, 101] on li "LNW South" at bounding box center [981, 104] width 145 height 22
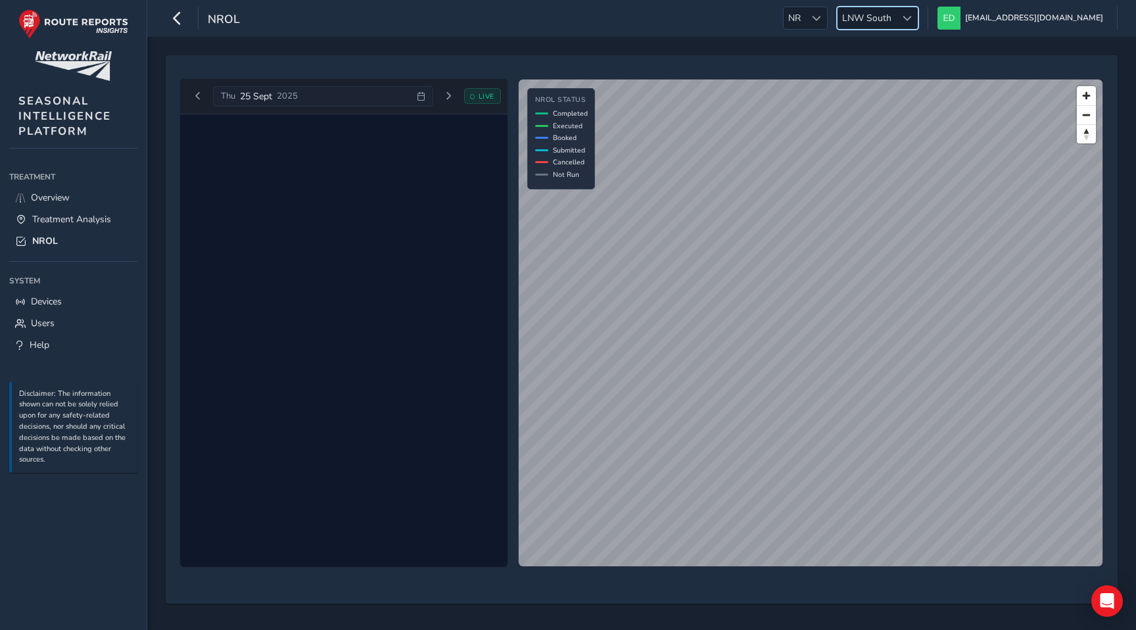
click at [918, 7] on div "LNW South LNW South" at bounding box center [878, 18] width 82 height 23
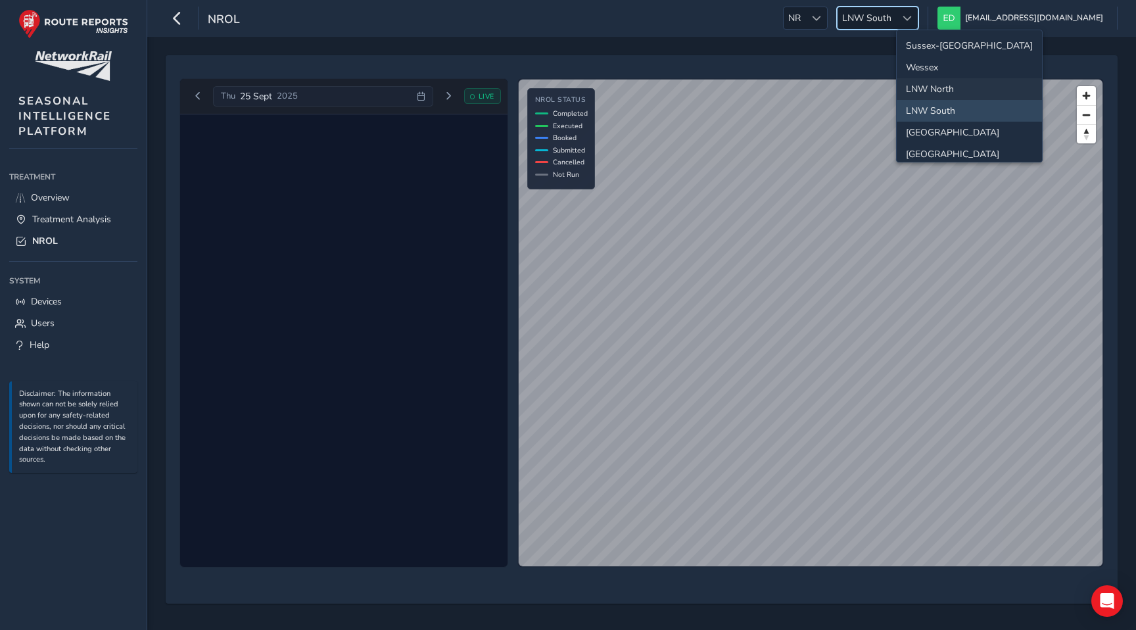
click at [949, 86] on li "LNW North" at bounding box center [969, 89] width 145 height 22
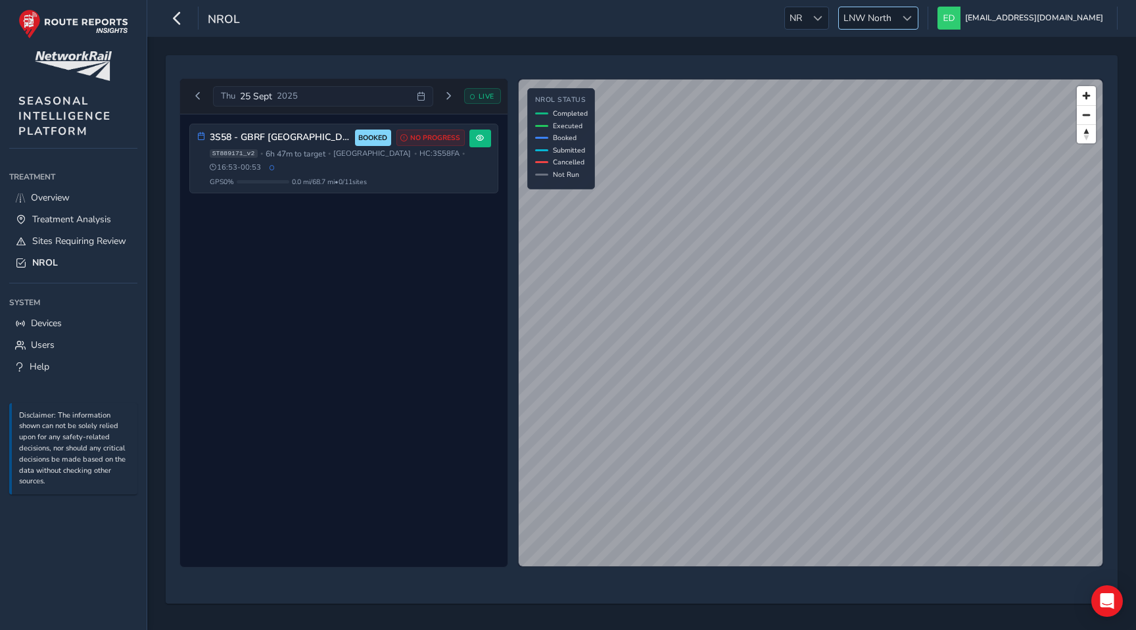
click at [896, 11] on span "LNW North" at bounding box center [867, 18] width 57 height 22
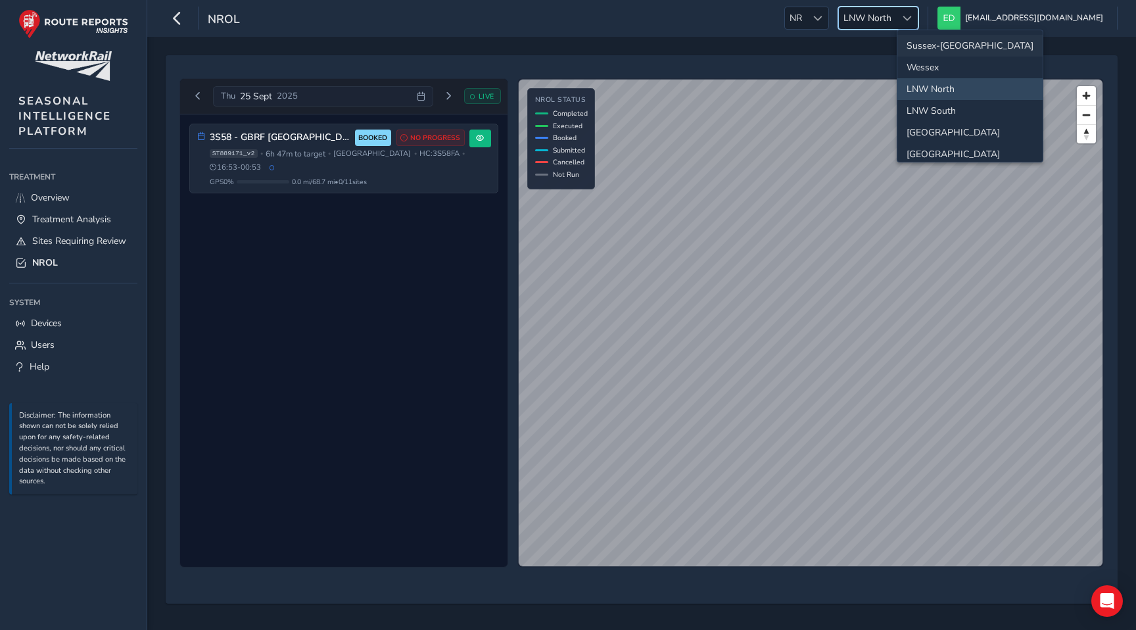
click at [933, 47] on li "Sussex-Kent" at bounding box center [969, 46] width 145 height 22
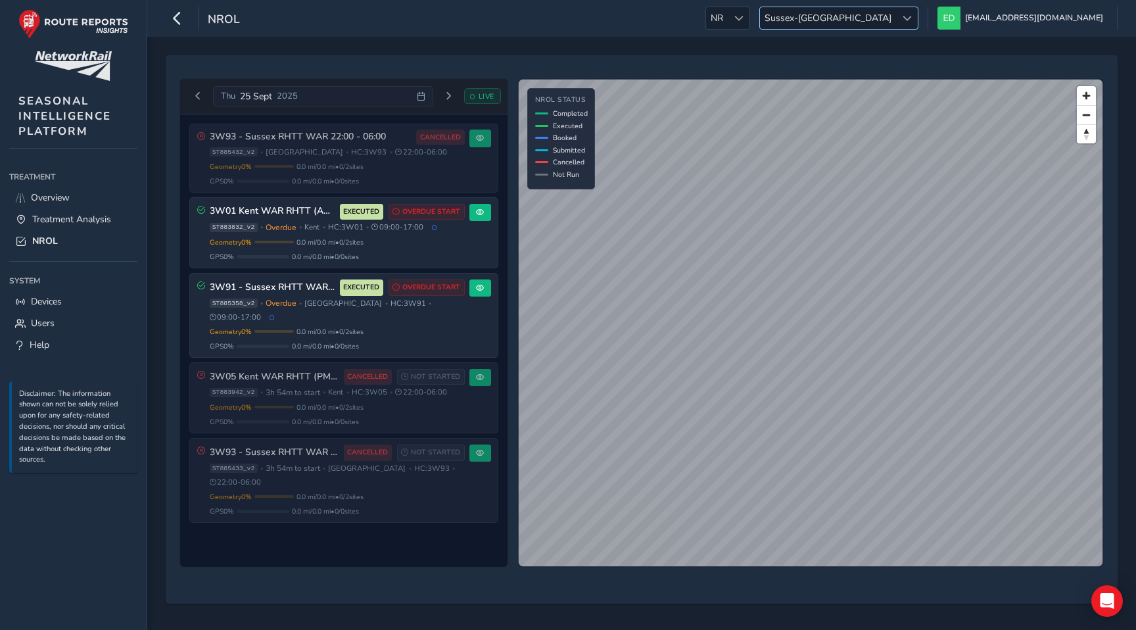
click at [896, 15] on span "Sussex-Kent" at bounding box center [828, 18] width 136 height 22
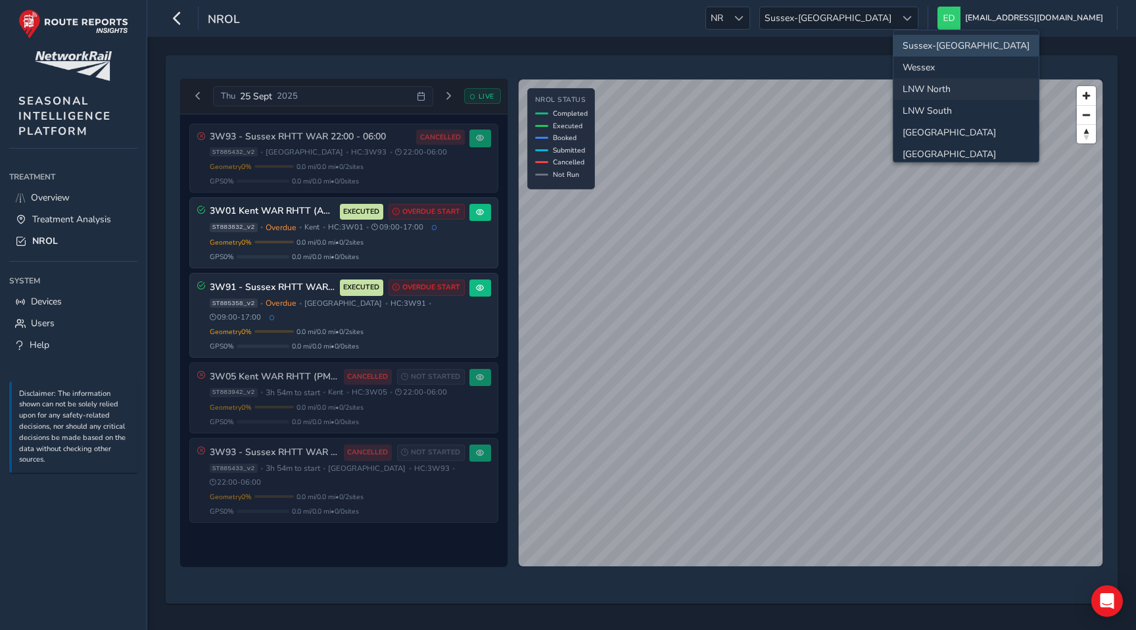
click at [928, 93] on li "LNW North" at bounding box center [965, 89] width 145 height 22
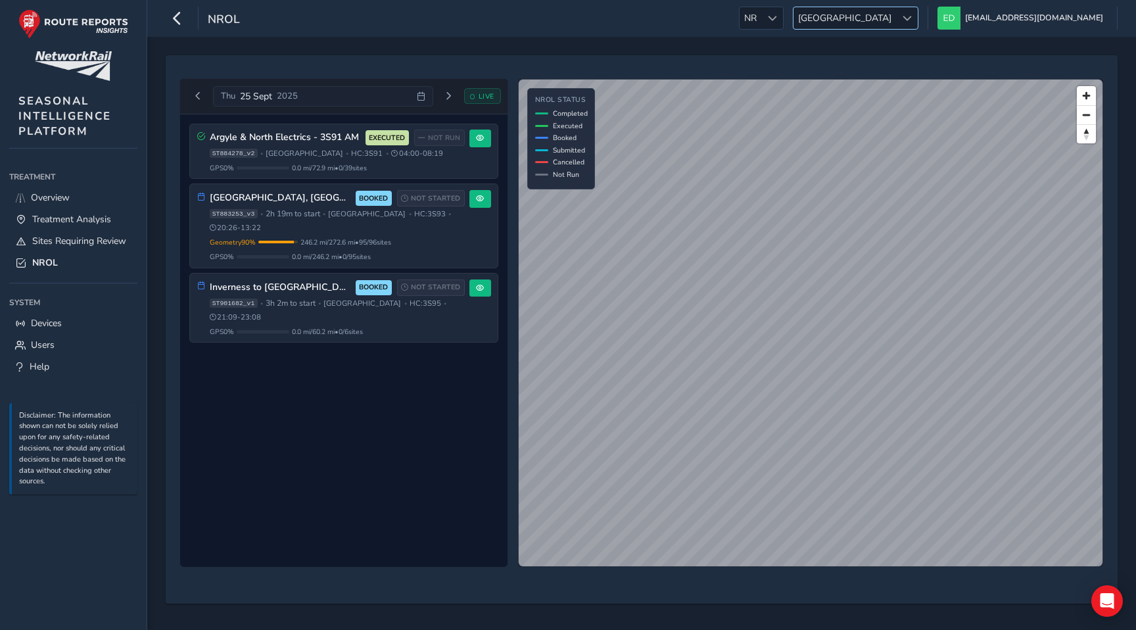
click at [896, 24] on span "[GEOGRAPHIC_DATA]" at bounding box center [844, 18] width 103 height 22
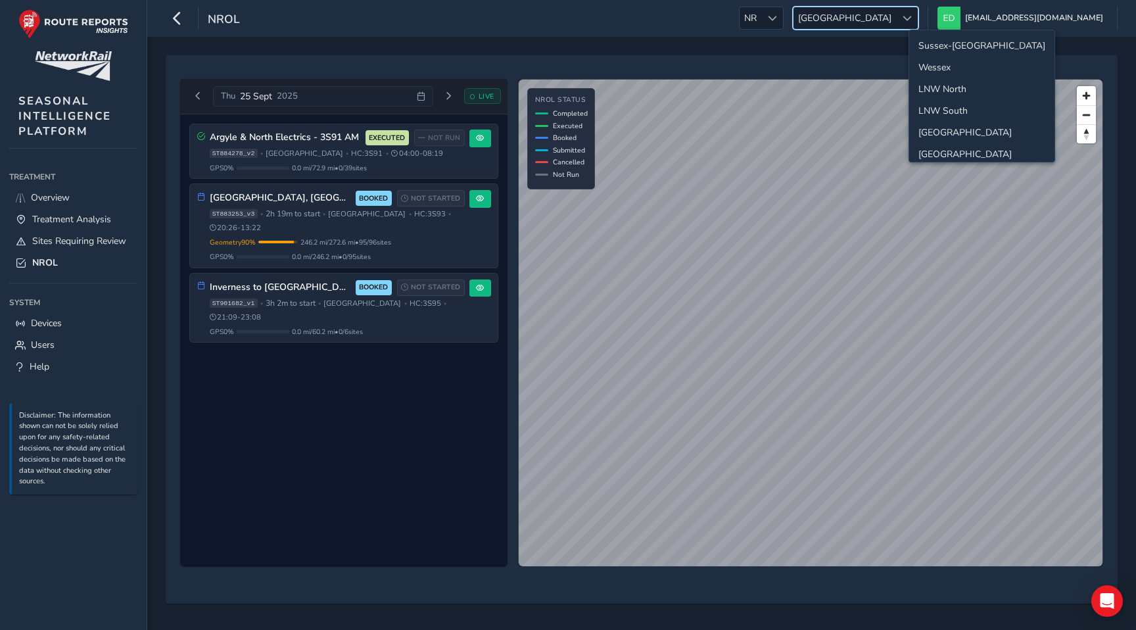
scroll to position [47, 0]
click at [944, 46] on li "LNW North" at bounding box center [981, 43] width 145 height 22
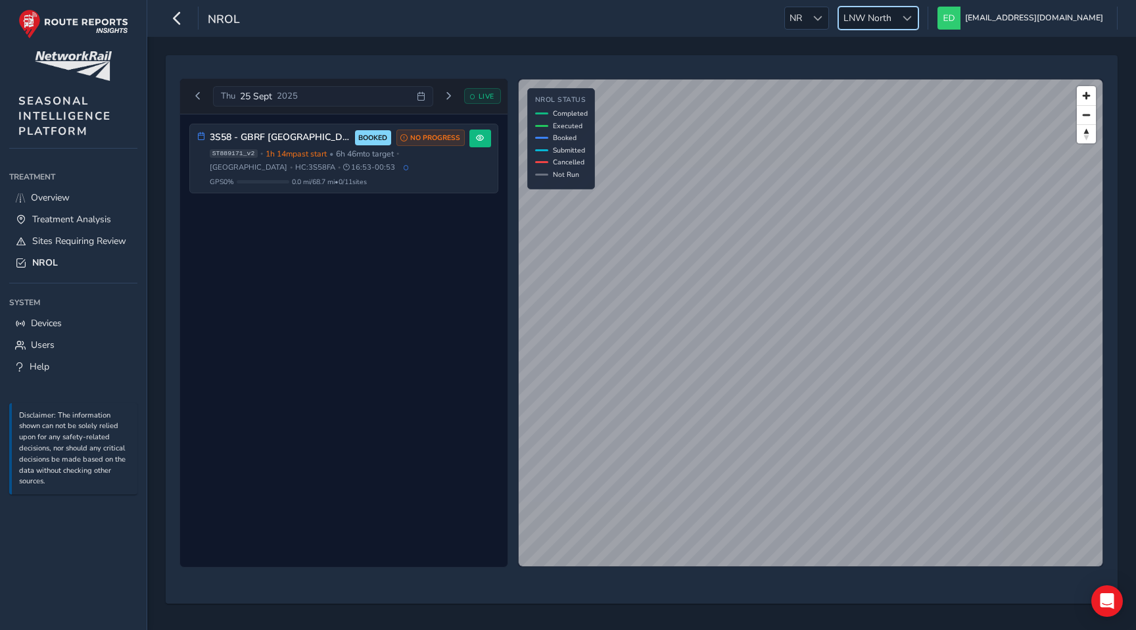
click at [918, 23] on div at bounding box center [907, 18] width 22 height 22
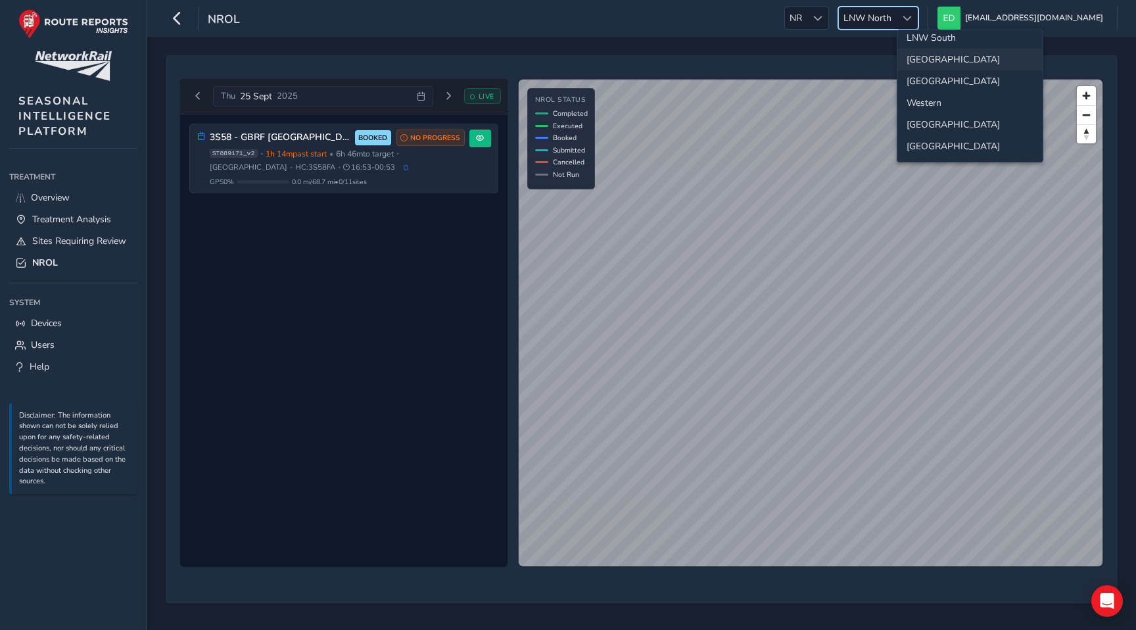
scroll to position [79, 0]
click at [939, 97] on li "Western" at bounding box center [969, 97] width 145 height 22
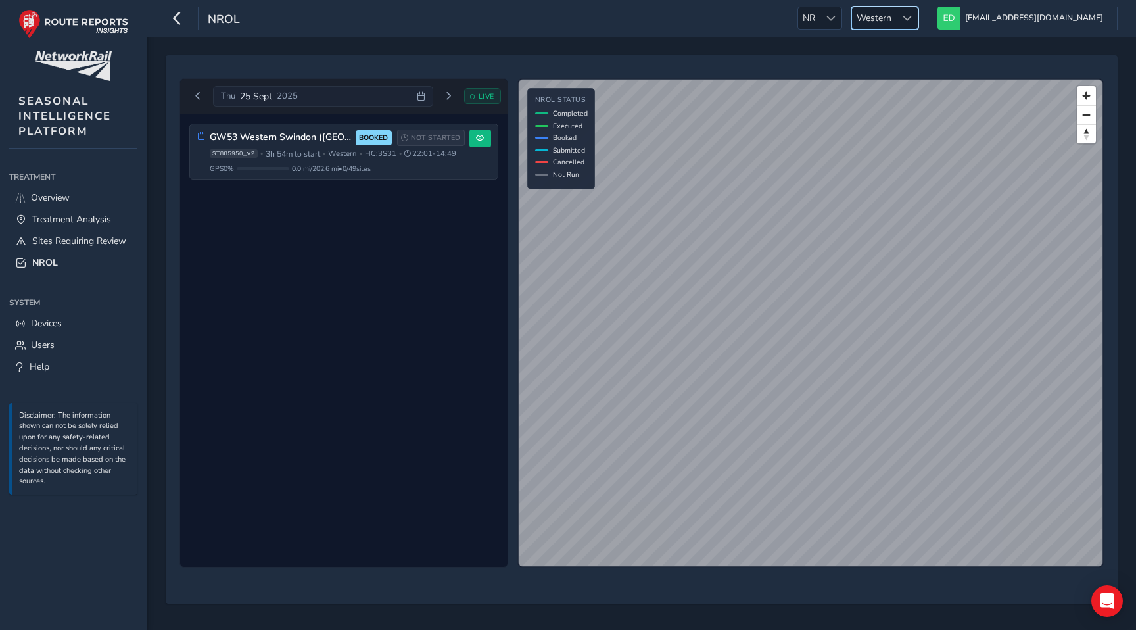
click at [896, 22] on span "Western" at bounding box center [874, 18] width 44 height 22
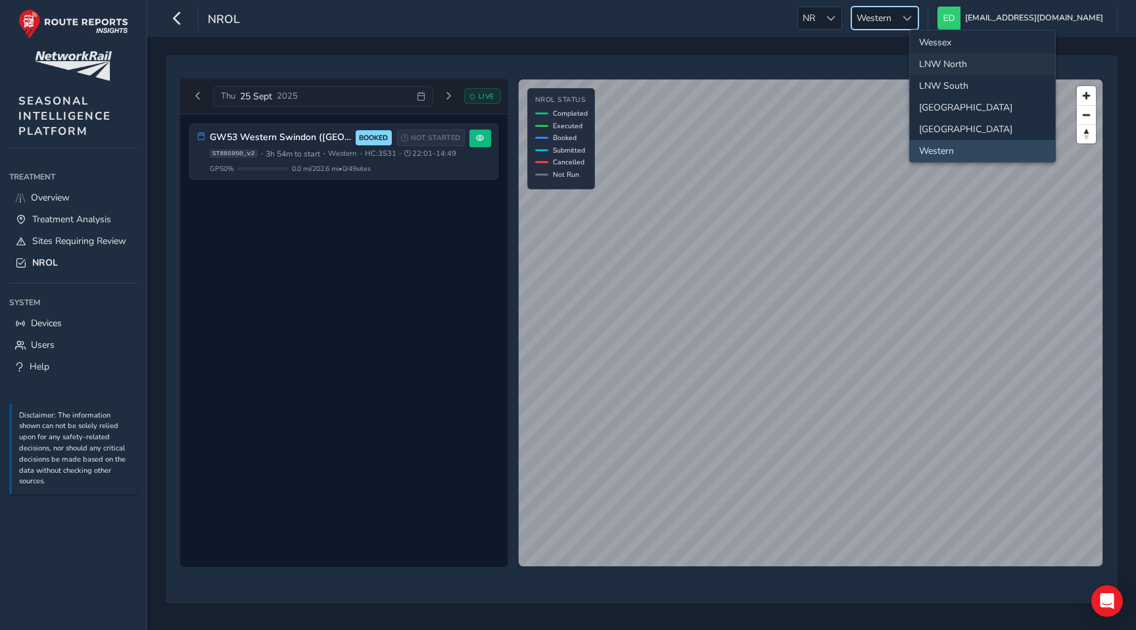
scroll to position [0, 0]
click at [943, 61] on li "Wessex" at bounding box center [982, 68] width 145 height 22
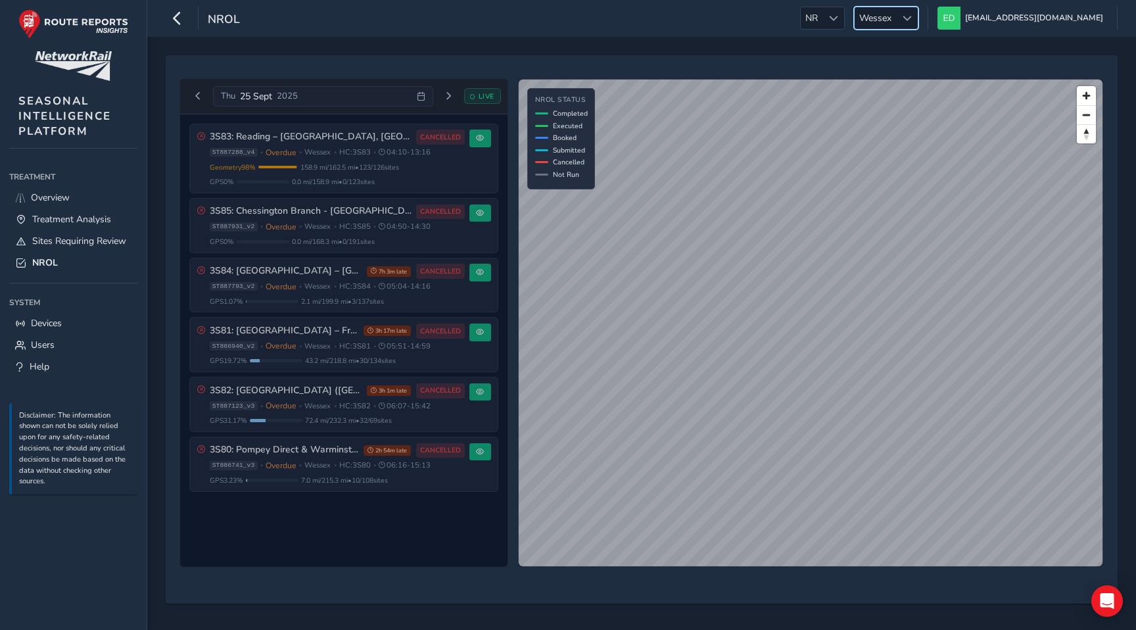
click at [896, 16] on span "Wessex" at bounding box center [875, 18] width 41 height 22
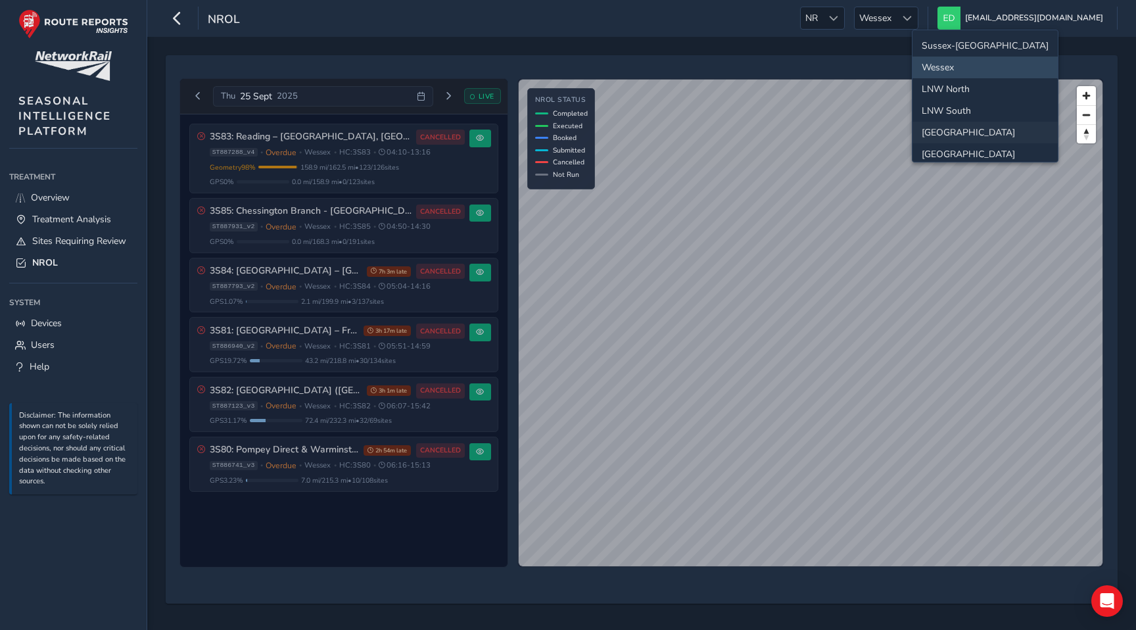
click at [958, 131] on li "North and East" at bounding box center [984, 133] width 145 height 22
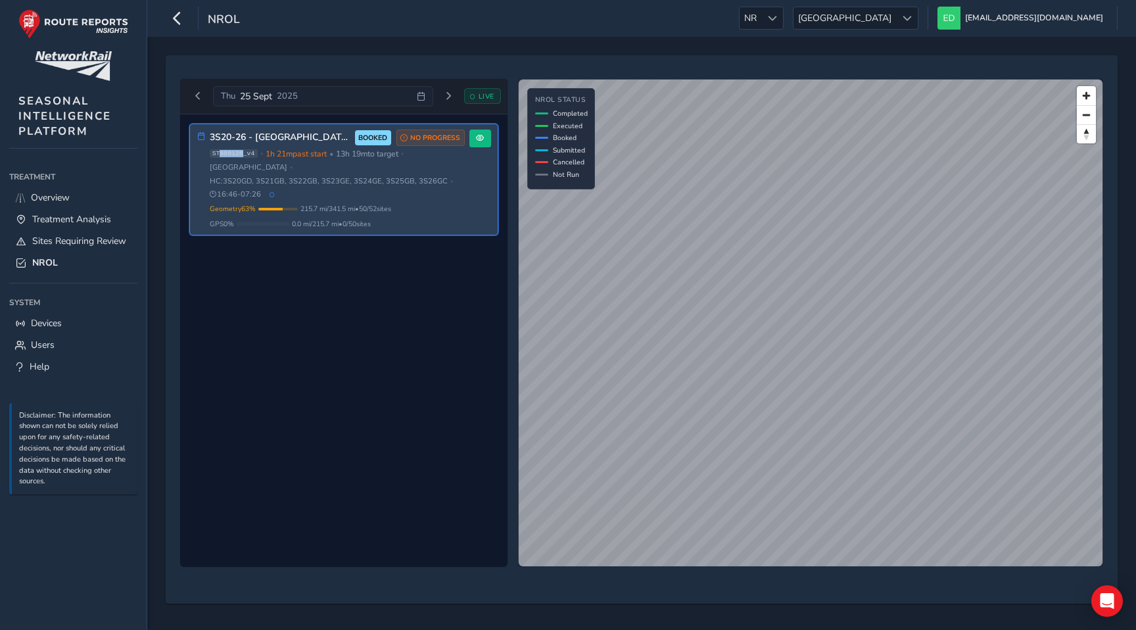
drag, startPoint x: 244, startPoint y: 155, endPoint x: 220, endPoint y: 155, distance: 24.3
click at [220, 155] on span "ST888128_v4" at bounding box center [234, 153] width 48 height 9
copy span "888128"
click at [479, 141] on span at bounding box center [480, 138] width 8 height 8
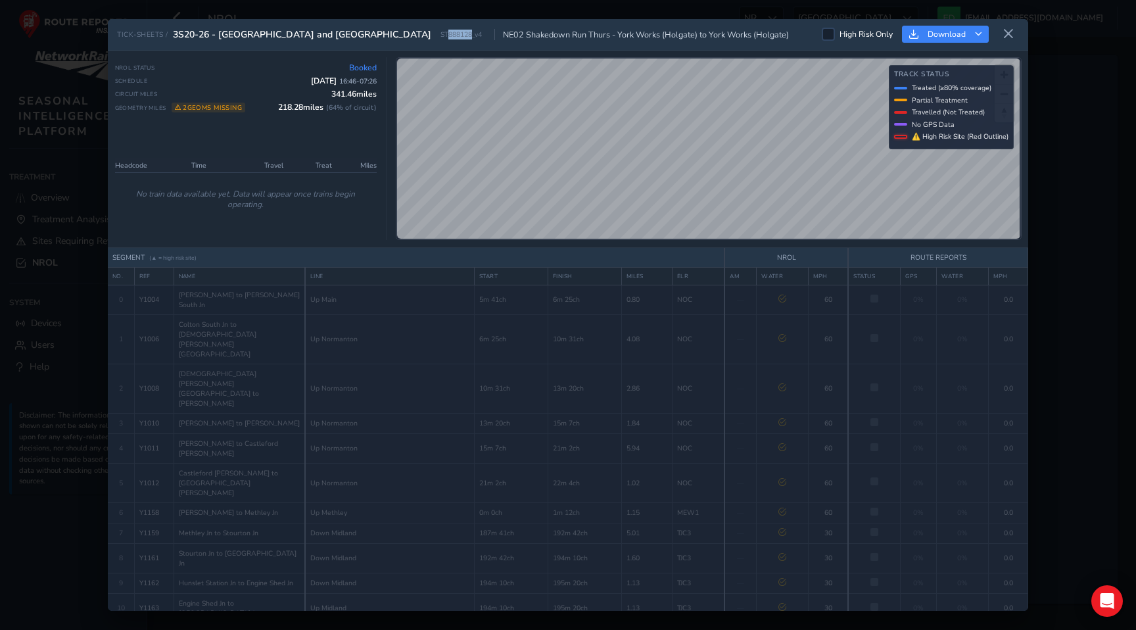
drag, startPoint x: 372, startPoint y: 35, endPoint x: 346, endPoint y: 34, distance: 25.6
click at [440, 34] on span "ST888128_v4" at bounding box center [460, 35] width 41 height 10
copy span "888128"
click at [1008, 31] on icon at bounding box center [1008, 34] width 12 height 12
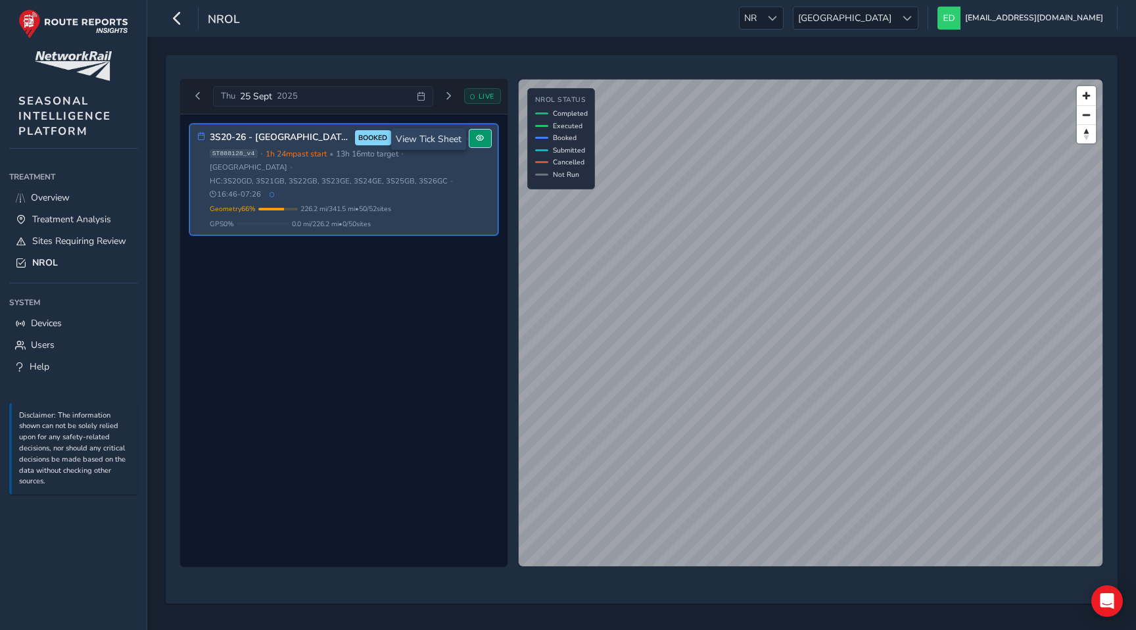
click at [480, 140] on span at bounding box center [480, 138] width 8 height 8
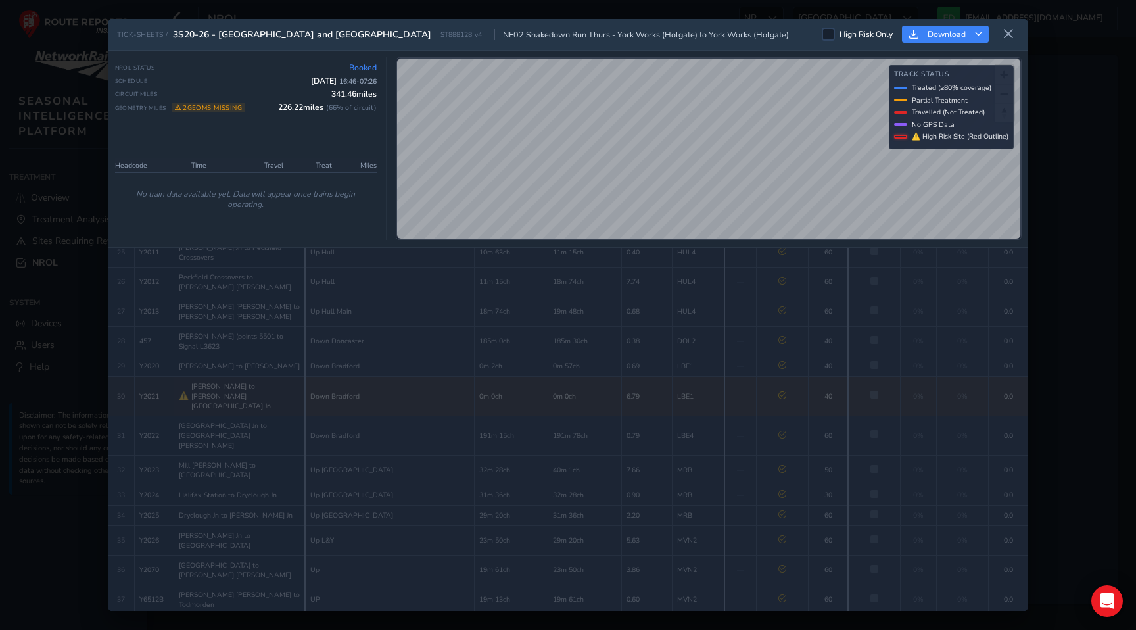
scroll to position [801, 0]
click at [1007, 27] on button at bounding box center [1008, 35] width 21 height 22
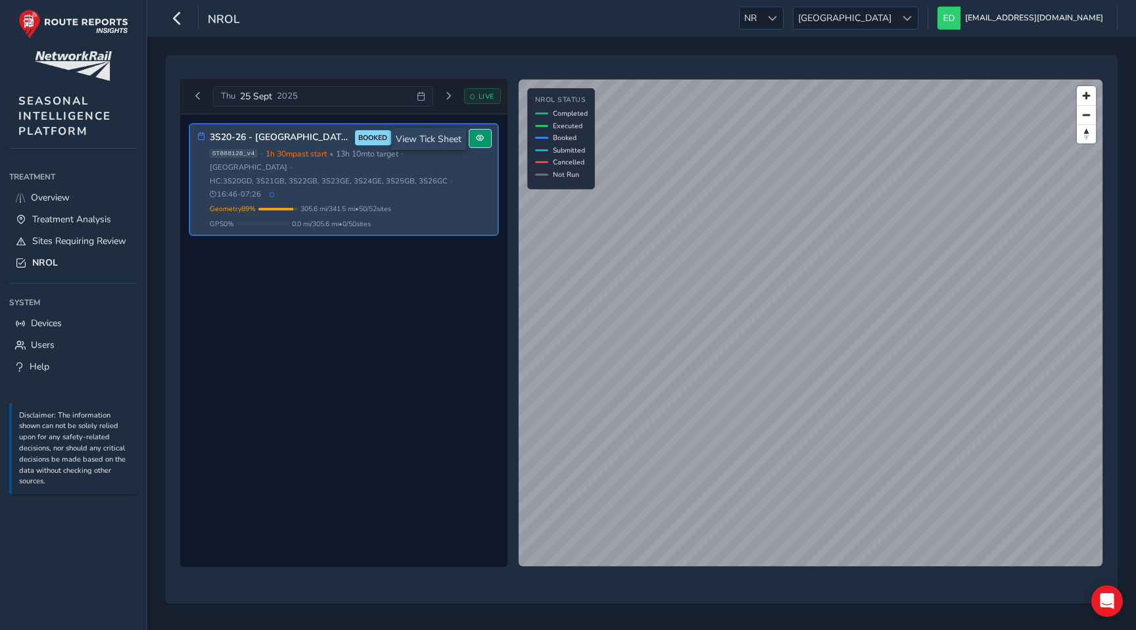
click at [479, 140] on span at bounding box center [480, 138] width 8 height 8
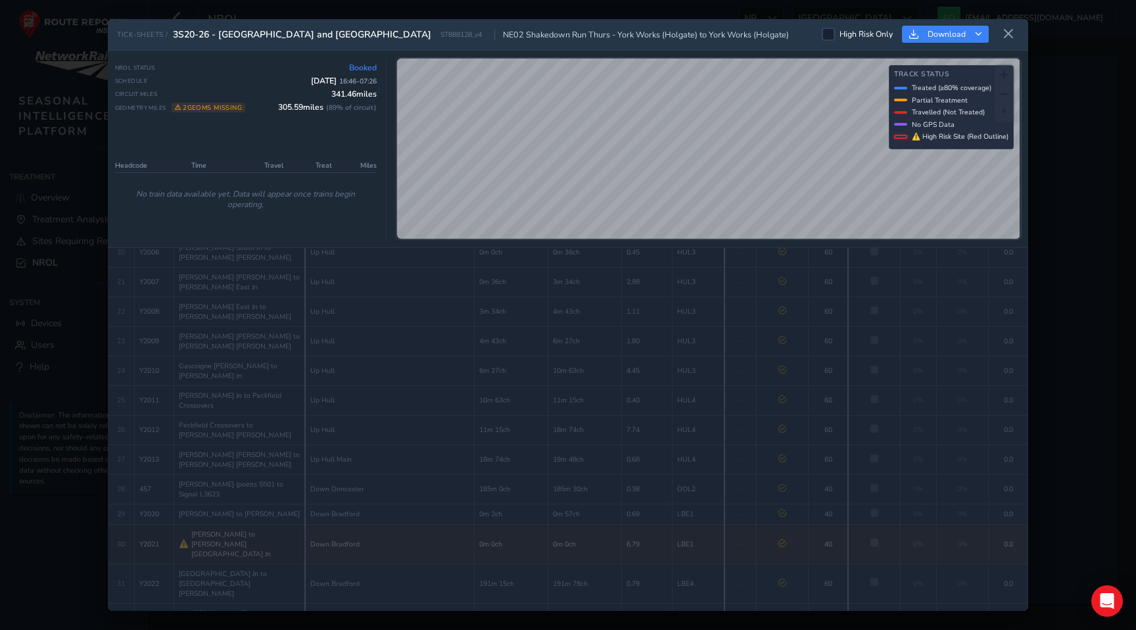
scroll to position [801, 0]
click at [1014, 35] on button at bounding box center [1008, 35] width 21 height 22
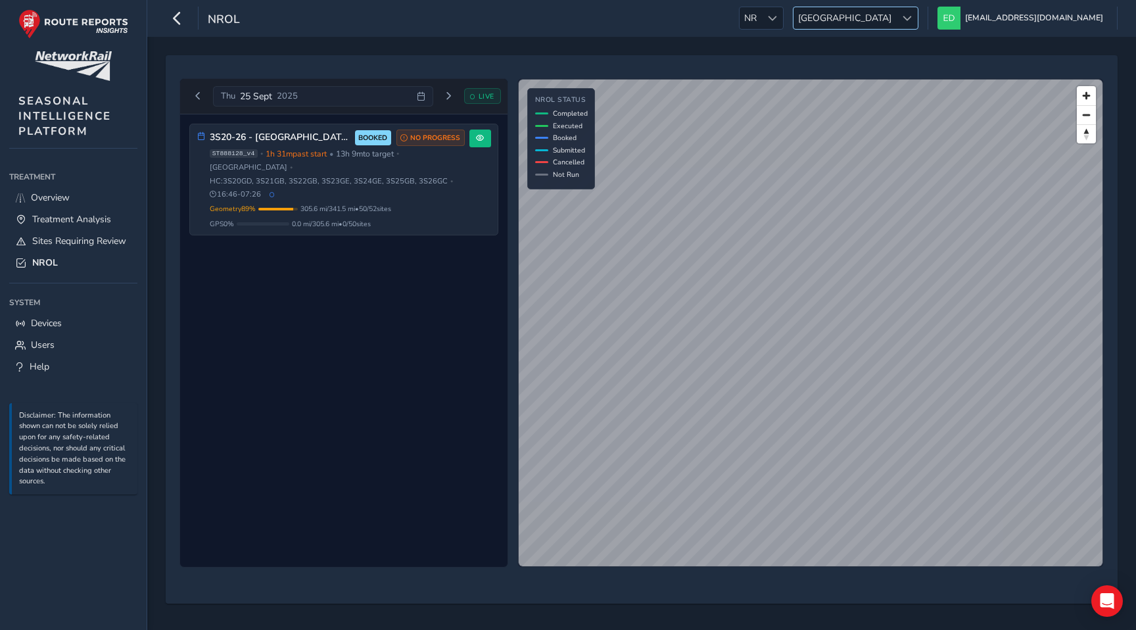
click at [896, 12] on span "North and East" at bounding box center [844, 18] width 103 height 22
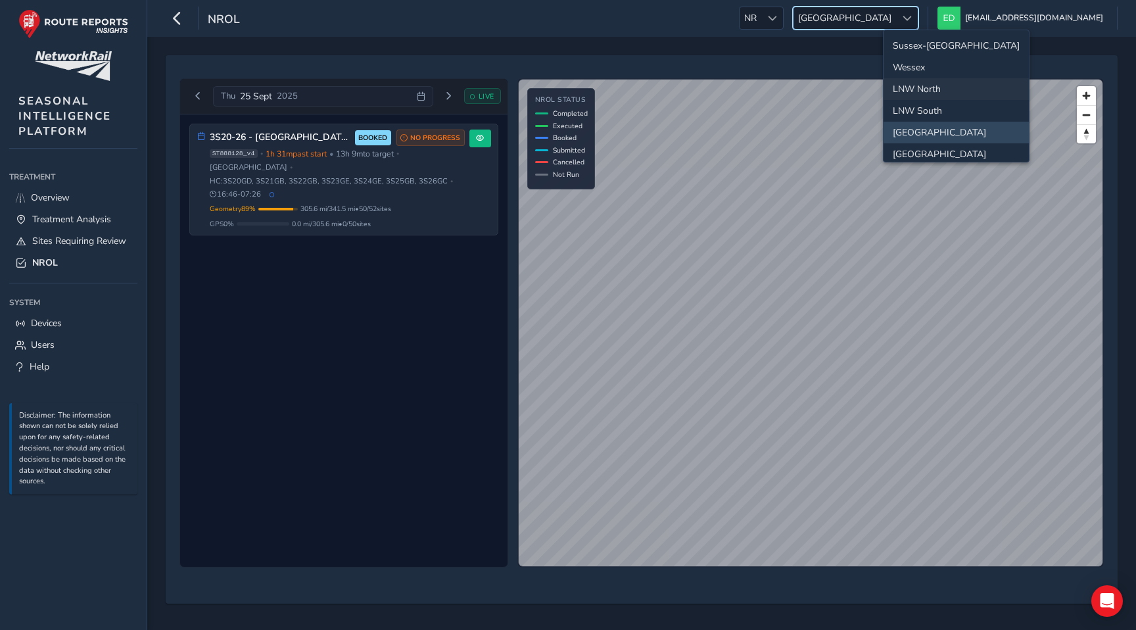
click at [930, 83] on li "LNW North" at bounding box center [955, 89] width 145 height 22
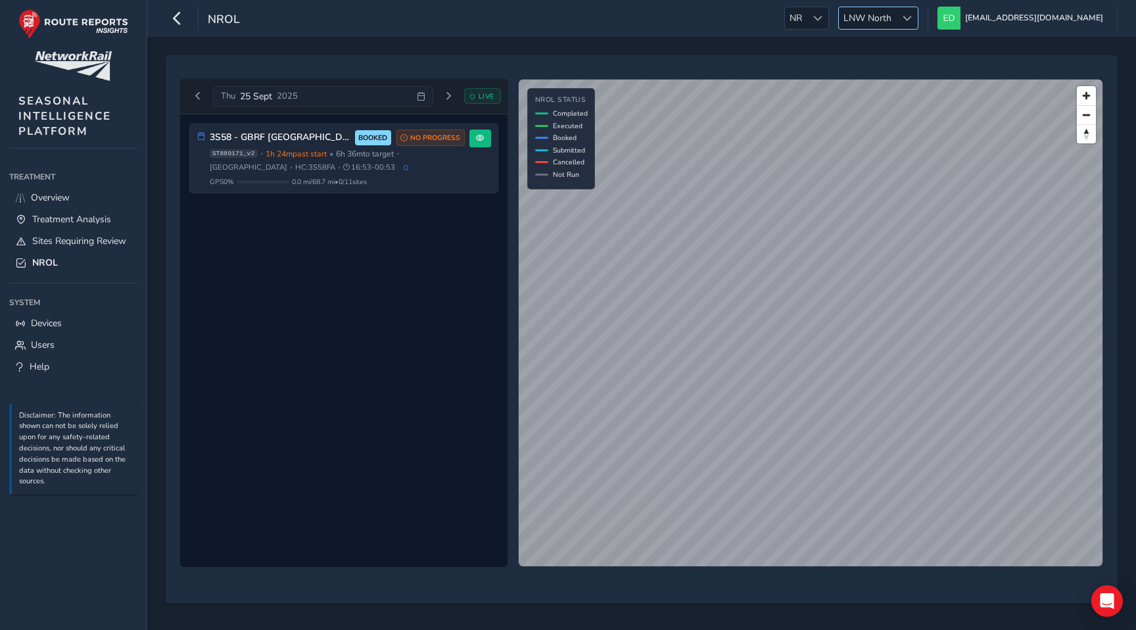
click at [896, 23] on span "LNW North" at bounding box center [867, 18] width 57 height 22
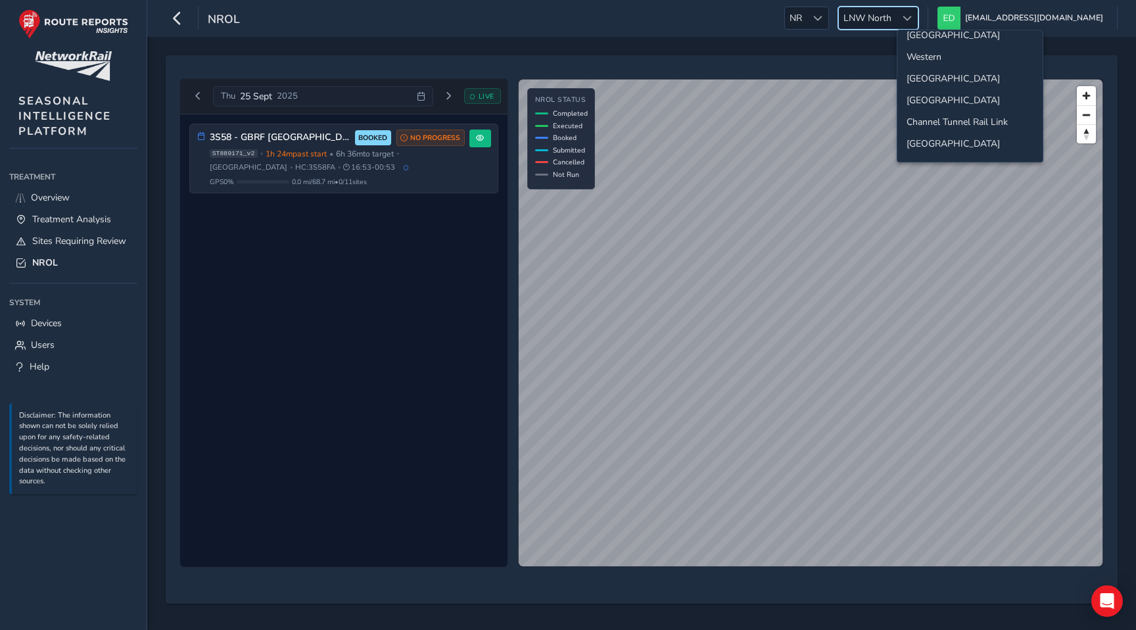
scroll to position [138, 0]
click at [941, 38] on li "Western" at bounding box center [969, 38] width 145 height 22
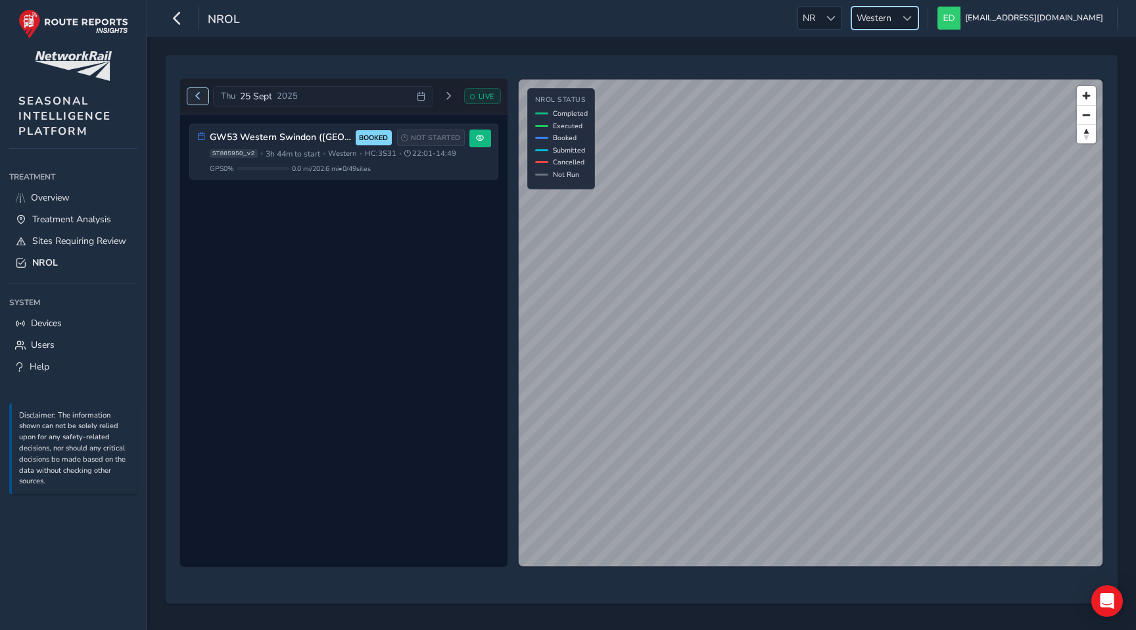
click at [200, 93] on span "Previous day" at bounding box center [198, 96] width 8 height 8
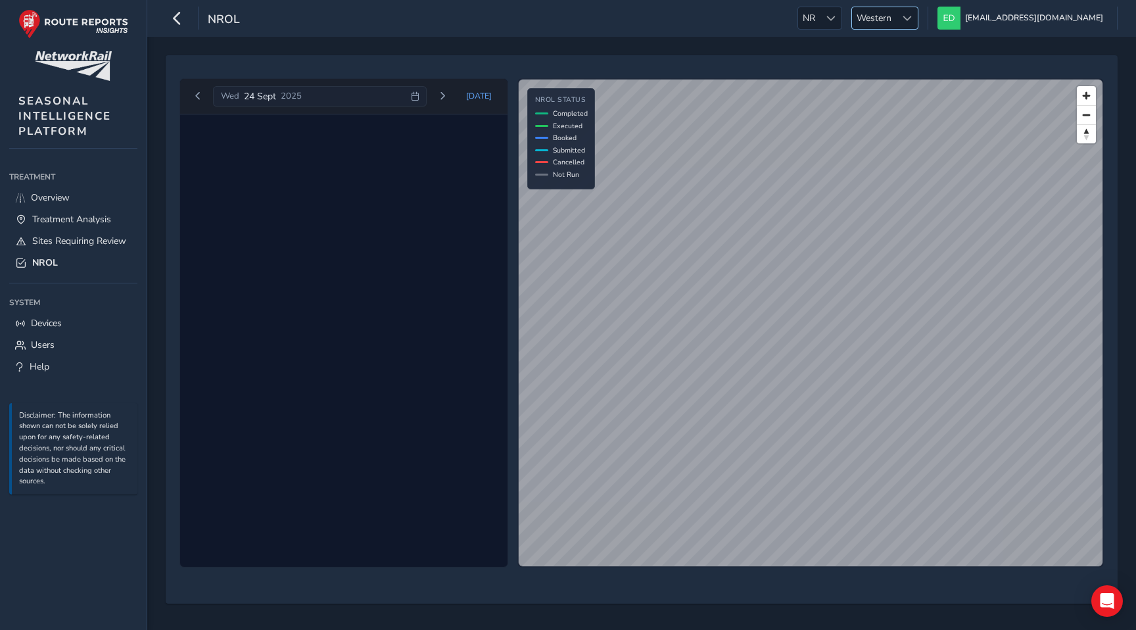
click at [912, 14] on span at bounding box center [907, 18] width 9 height 9
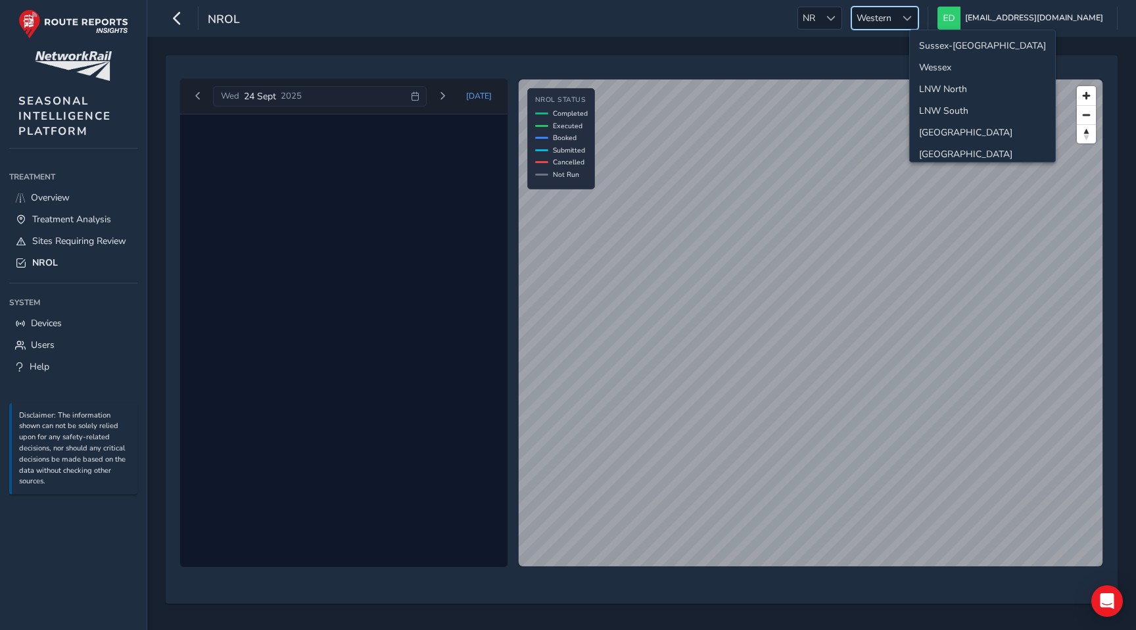
scroll to position [25, 0]
click at [958, 133] on li "Wales" at bounding box center [982, 129] width 145 height 22
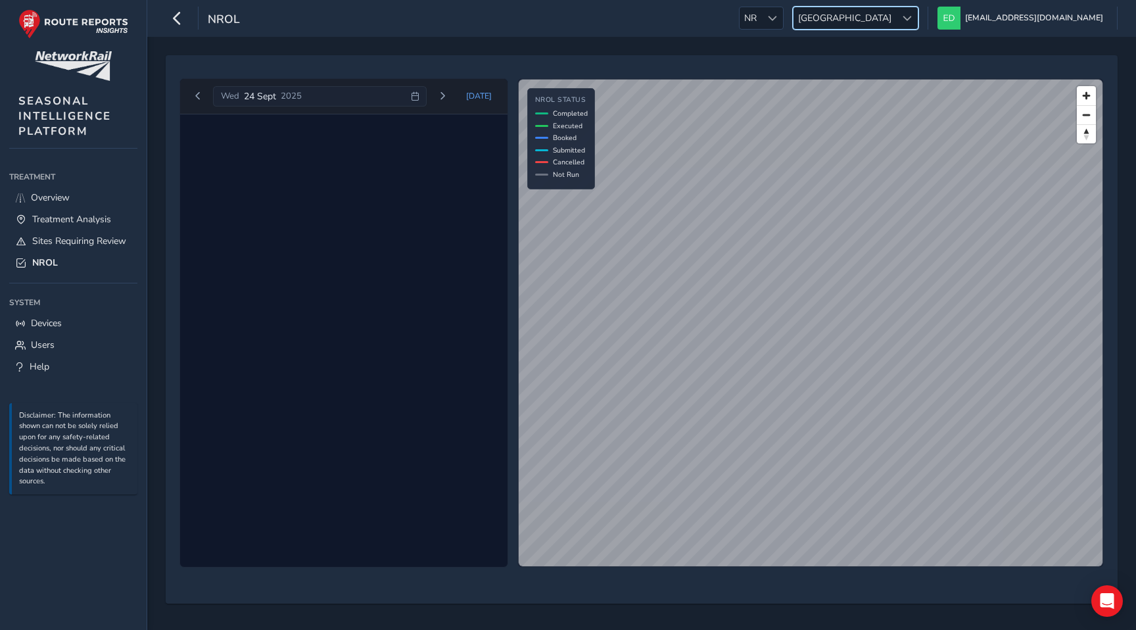
click at [912, 17] on span at bounding box center [907, 18] width 9 height 9
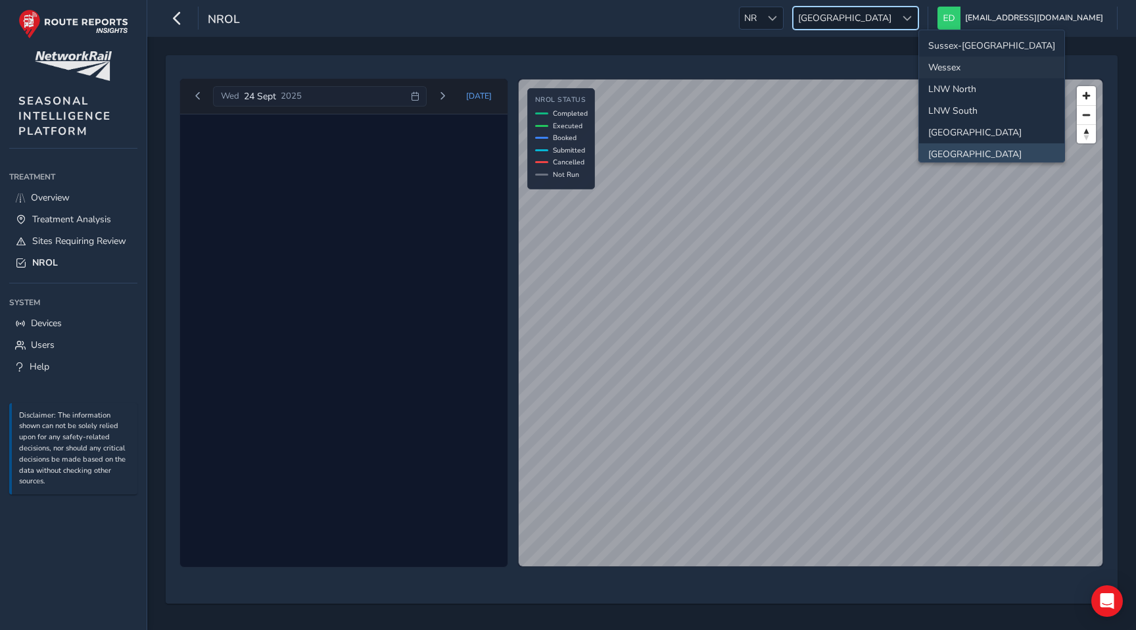
scroll to position [3, 0]
click at [964, 126] on li "North and East" at bounding box center [991, 129] width 145 height 22
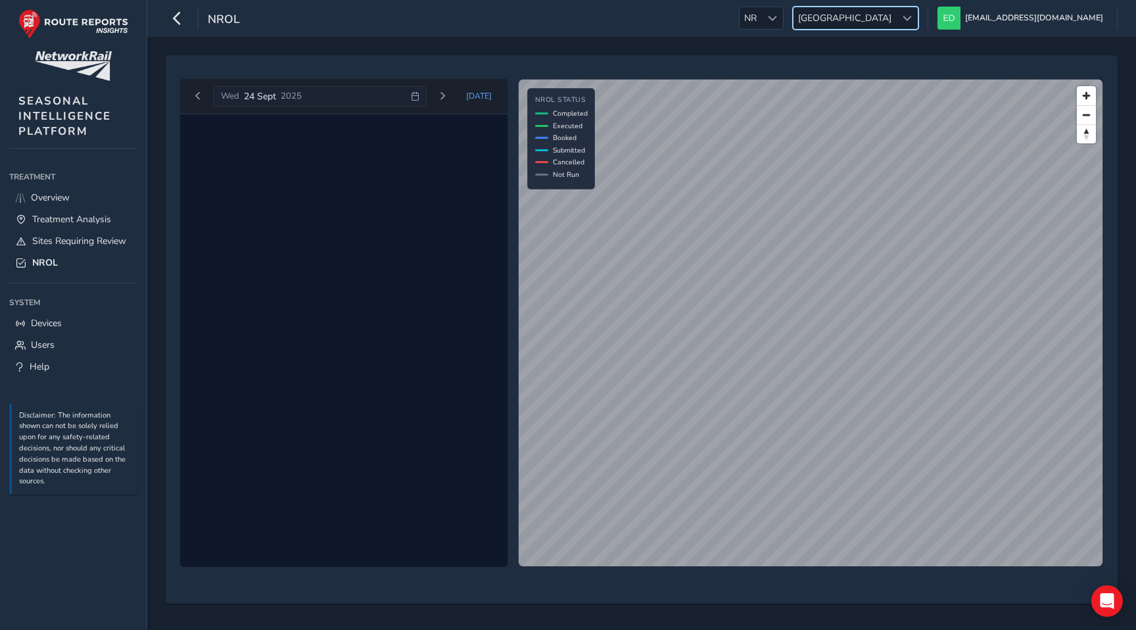
click at [928, 4] on div "NROL NR NR North and East North and East ed@routereports.com Colour Scheme: Dar…" at bounding box center [641, 18] width 989 height 37
click at [896, 22] on span "North and East" at bounding box center [844, 18] width 103 height 22
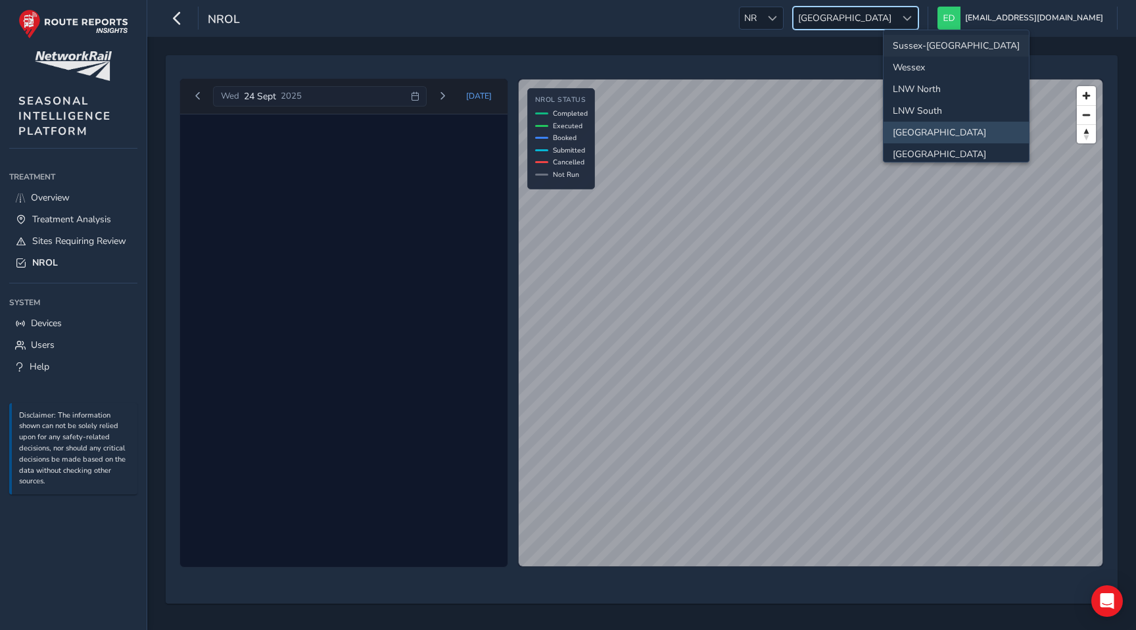
click at [931, 35] on li "Sussex-Kent" at bounding box center [955, 46] width 145 height 22
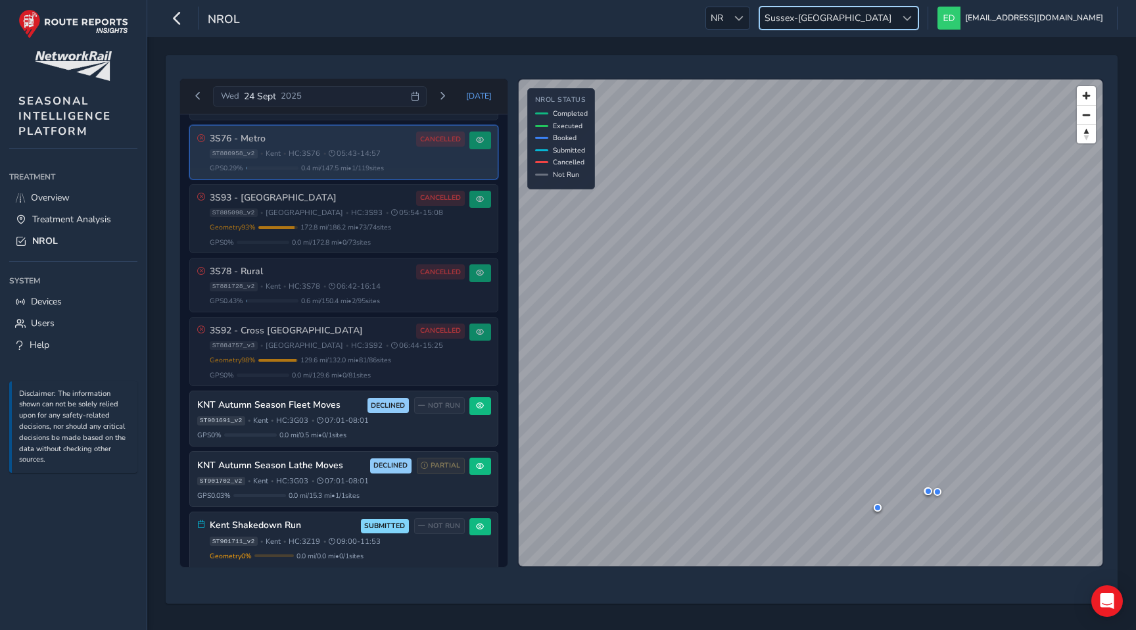
scroll to position [349, 0]
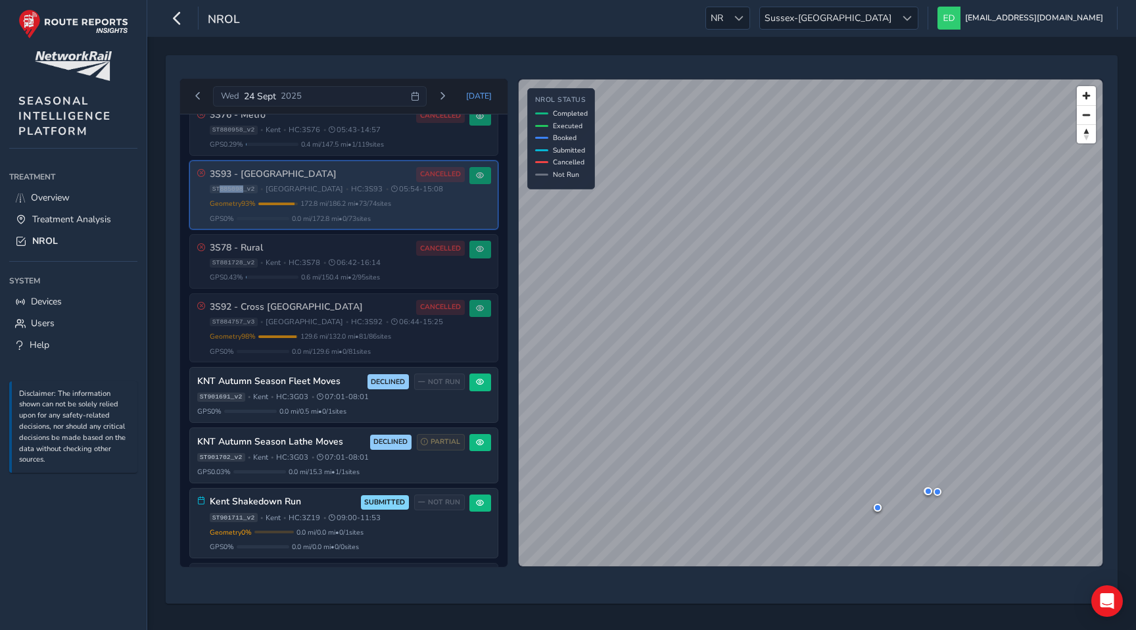
drag, startPoint x: 243, startPoint y: 189, endPoint x: 220, endPoint y: 189, distance: 23.0
click at [220, 189] on span "ST885098_v2" at bounding box center [234, 189] width 48 height 9
copy span "885098"
click at [481, 175] on button at bounding box center [480, 176] width 22 height 18
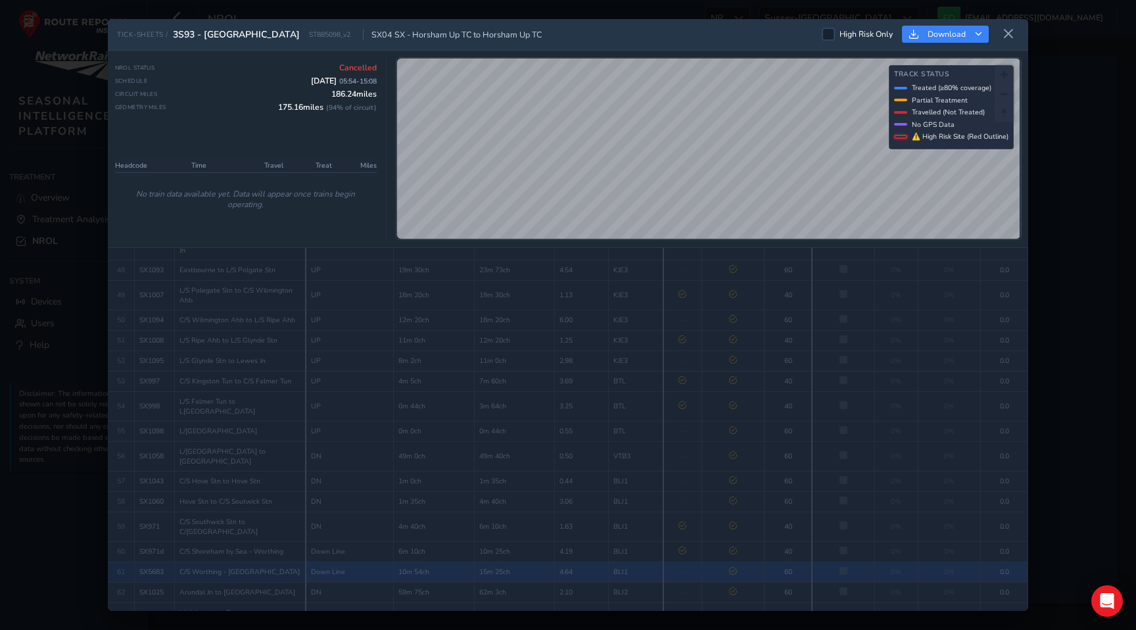
scroll to position [1351, 0]
click at [1007, 28] on icon at bounding box center [1008, 34] width 12 height 12
